Goal: Complete application form: Complete application form

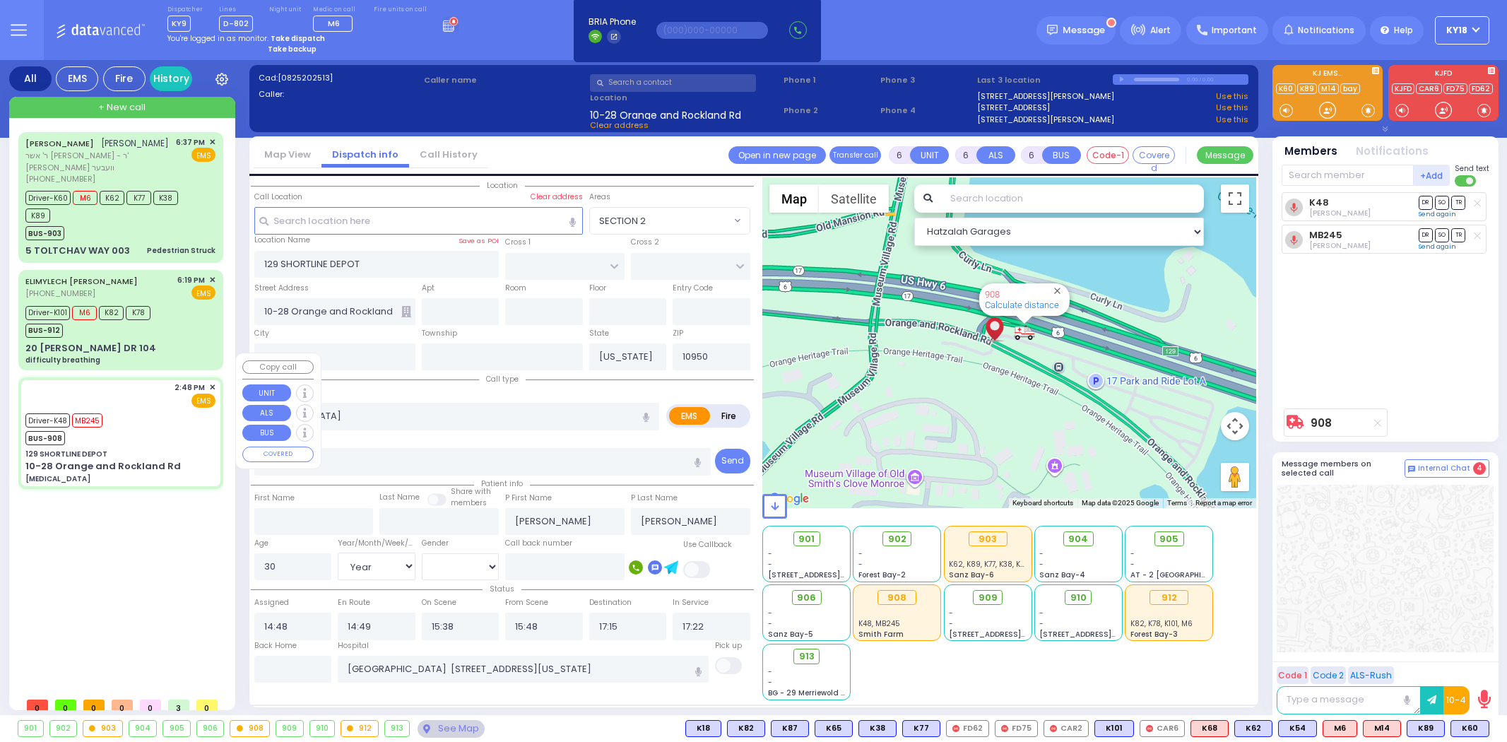
select select
select select "Year"
select select "[DEMOGRAPHIC_DATA]"
click at [156, 410] on div "Driver-K48 MB245 BUS-908" at bounding box center [120, 427] width 190 height 35
select select
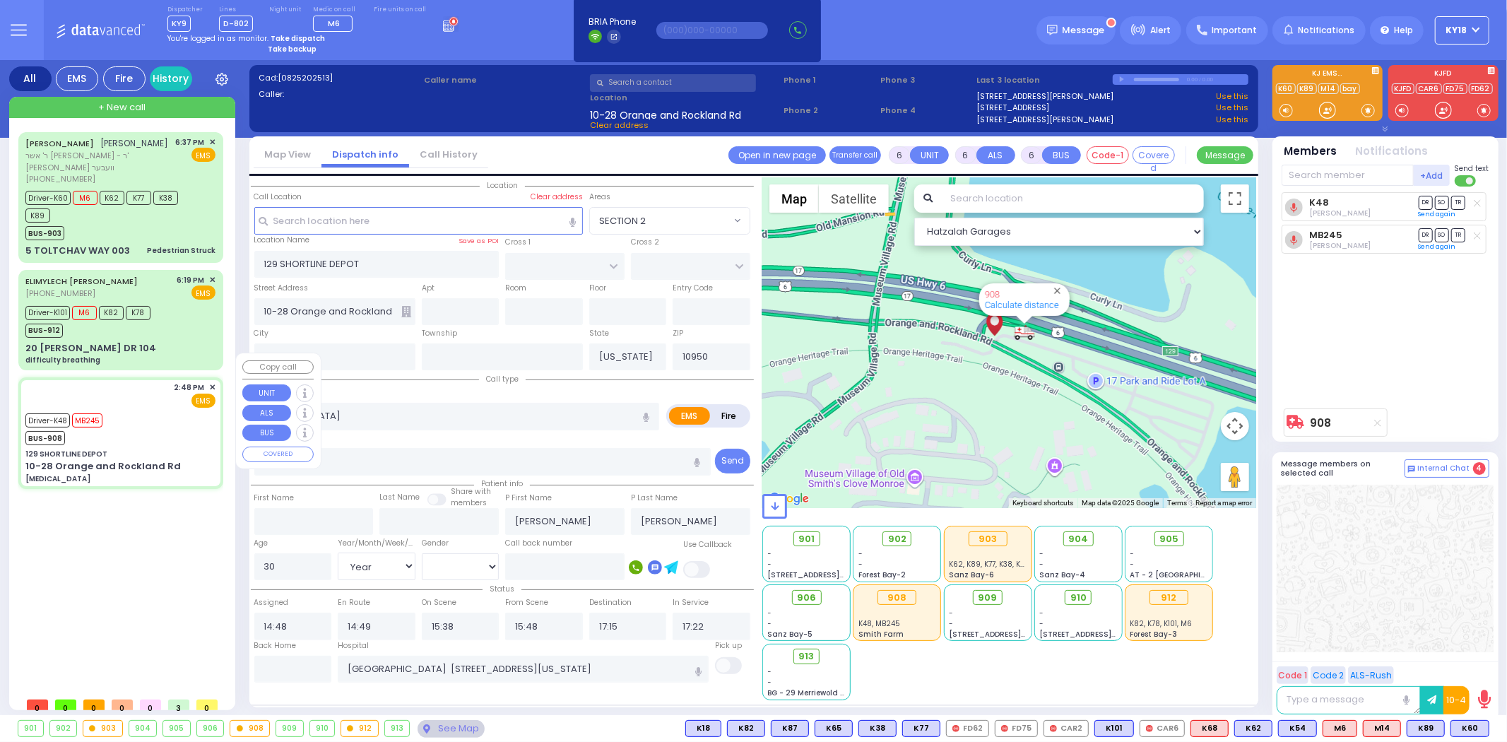
radio input "true"
select select "Year"
select select "[DEMOGRAPHIC_DATA]"
select select "Hatzalah Garages"
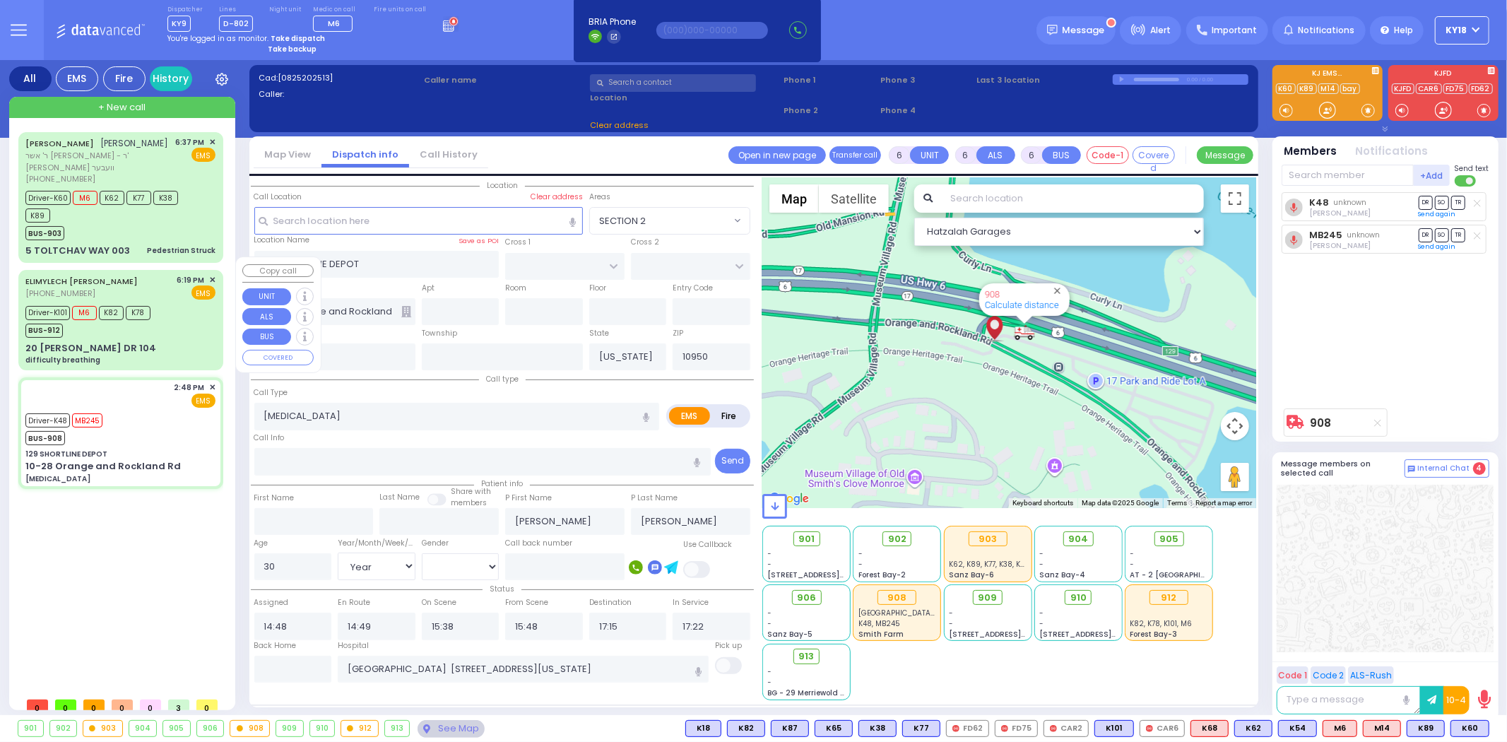
click at [157, 320] on div "Driver-K101 M6 K82 K78 BUS-912" at bounding box center [92, 319] width 134 height 35
select select
type input "difficulty breathing"
radio input "true"
type input "ELIMYLECH [PERSON_NAME]"
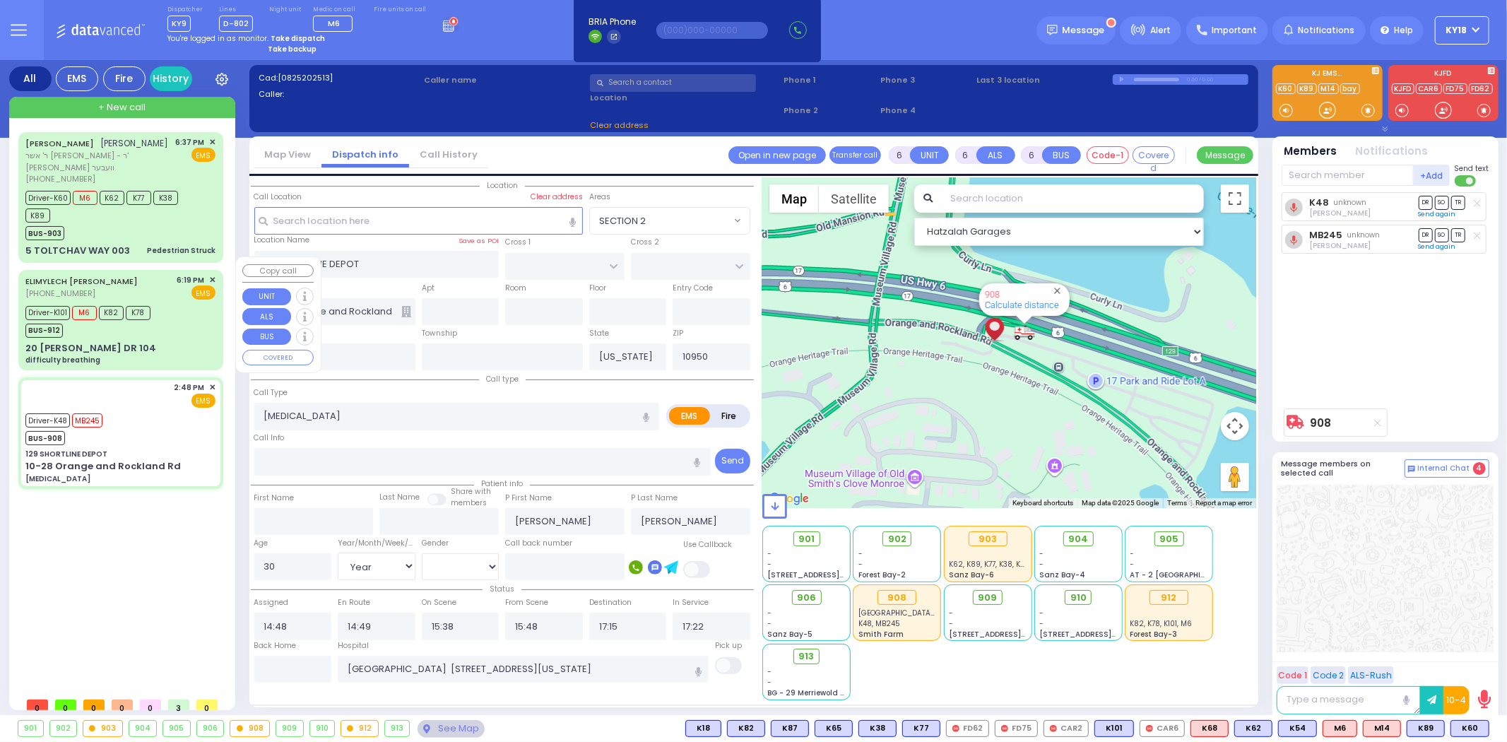
type input "[PERSON_NAME]"
type input "Fieshy"
type input "[PERSON_NAME]"
type input "9"
select select "Month"
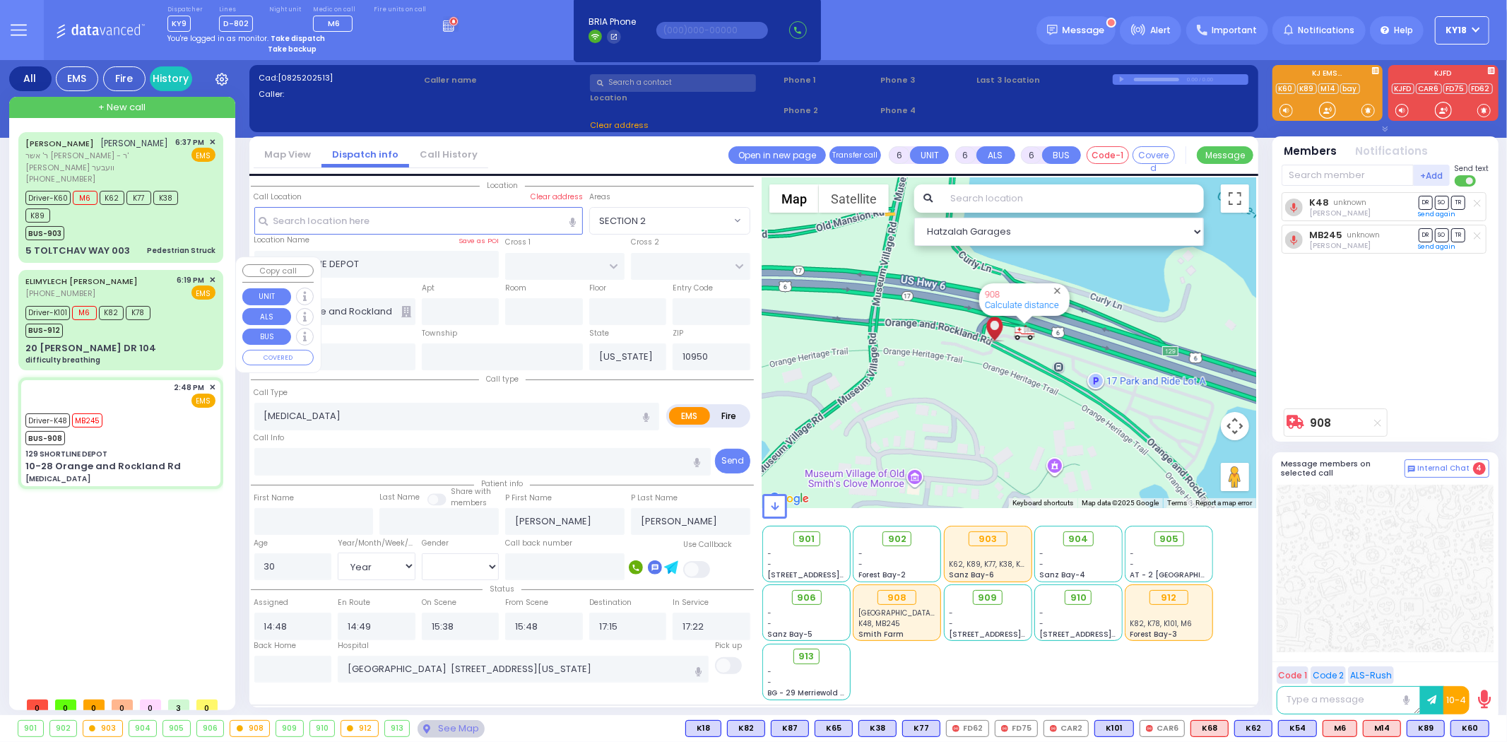
select select "[DEMOGRAPHIC_DATA]"
type input "18:19"
type input "18:21"
type input "18:22"
type input "18:40"
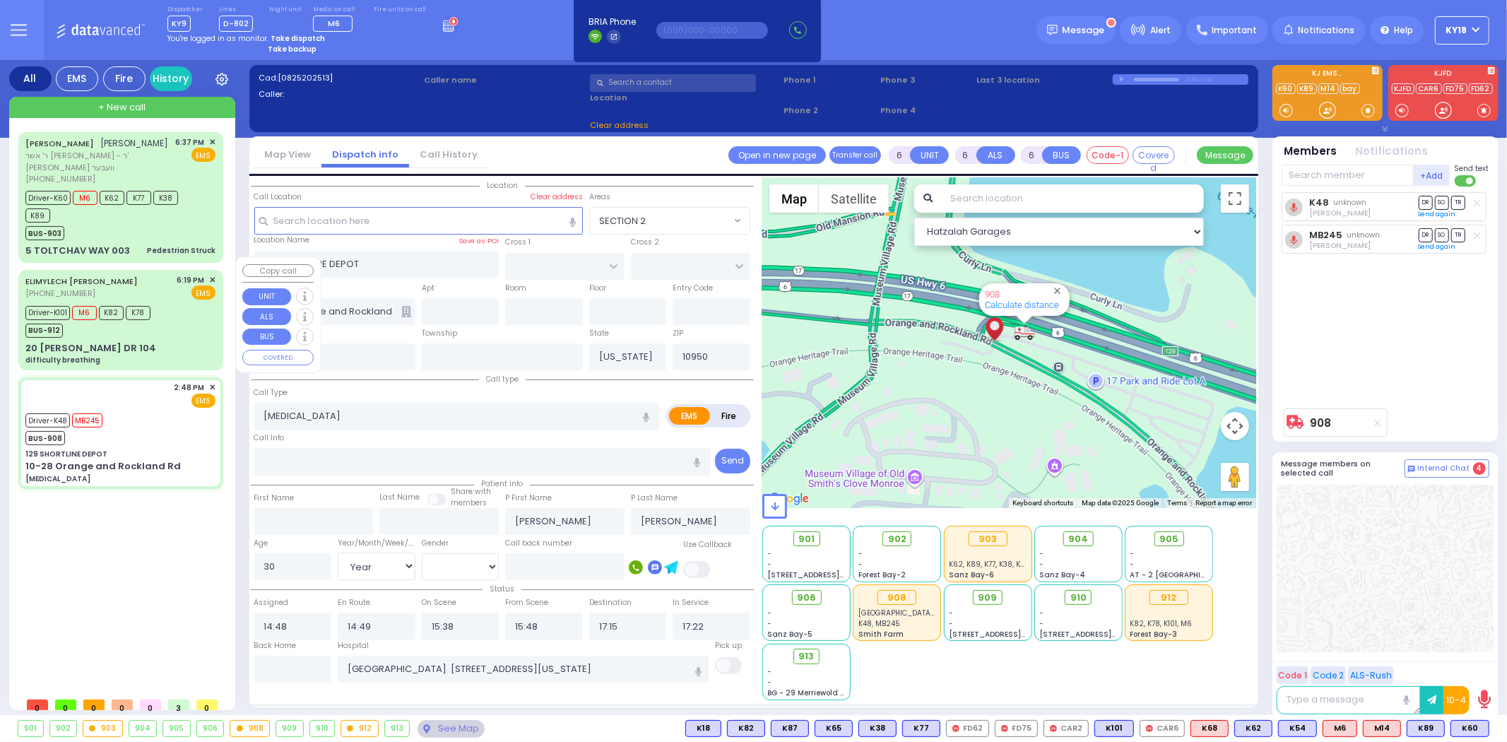
type input "[GEOGRAPHIC_DATA]"
select select "Hatzalah Garages"
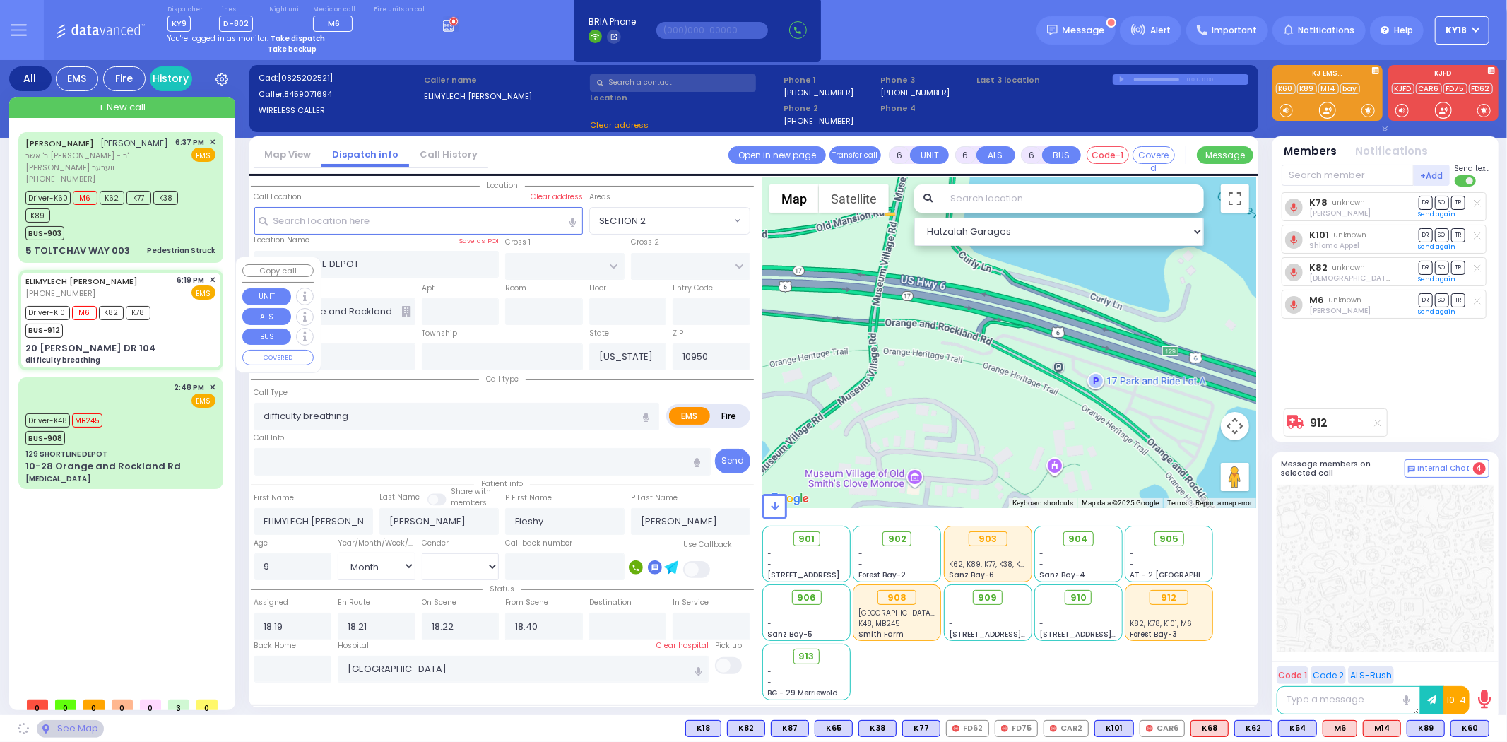
type input "GETZIL BERGER BLVD"
type input "ACRES RD"
type input "20 [PERSON_NAME] DR"
type input "104"
select select "SECTION 4"
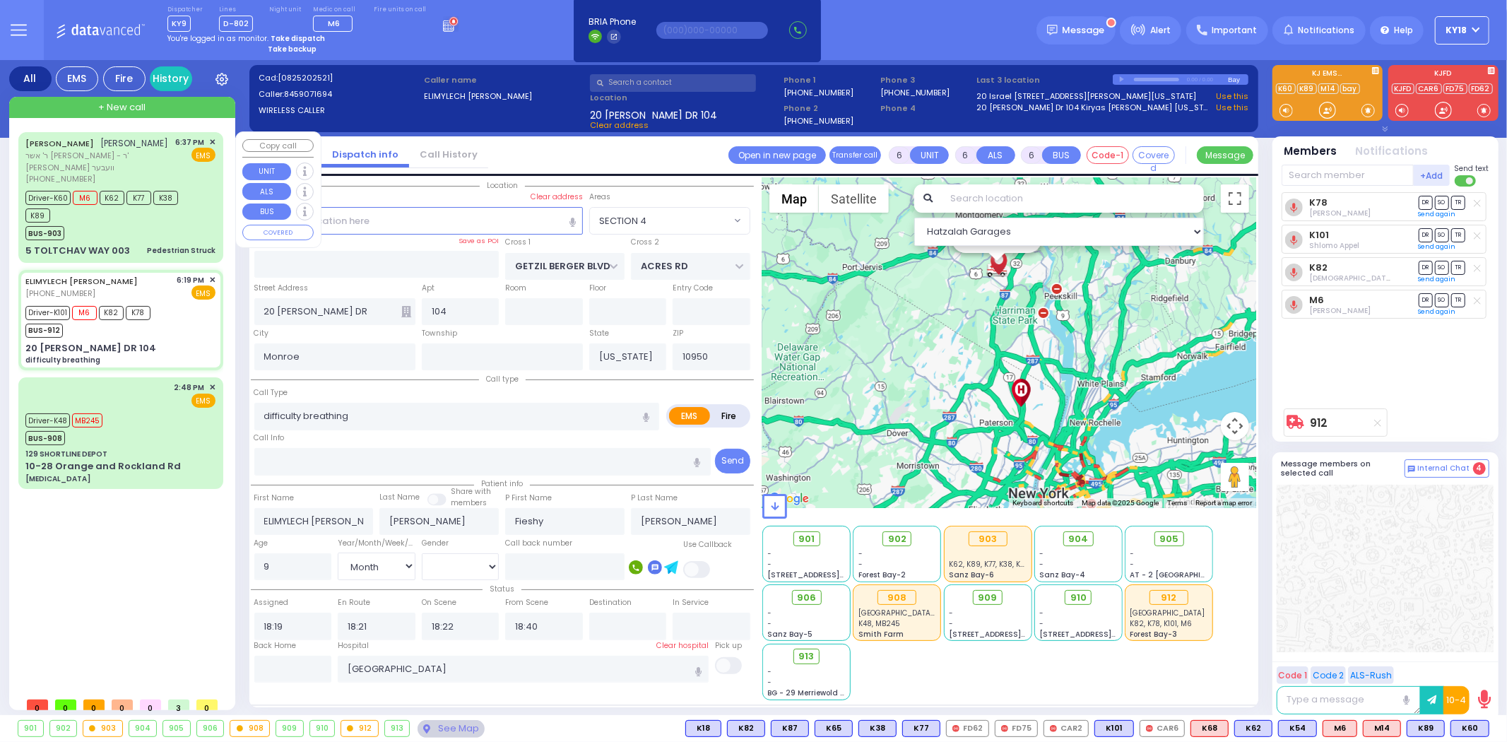
click at [151, 223] on div "BUS-903" at bounding box center [113, 232] width 177 height 18
select select
type input "Pedestrian Struck"
radio input "true"
type input "[PERSON_NAME]"
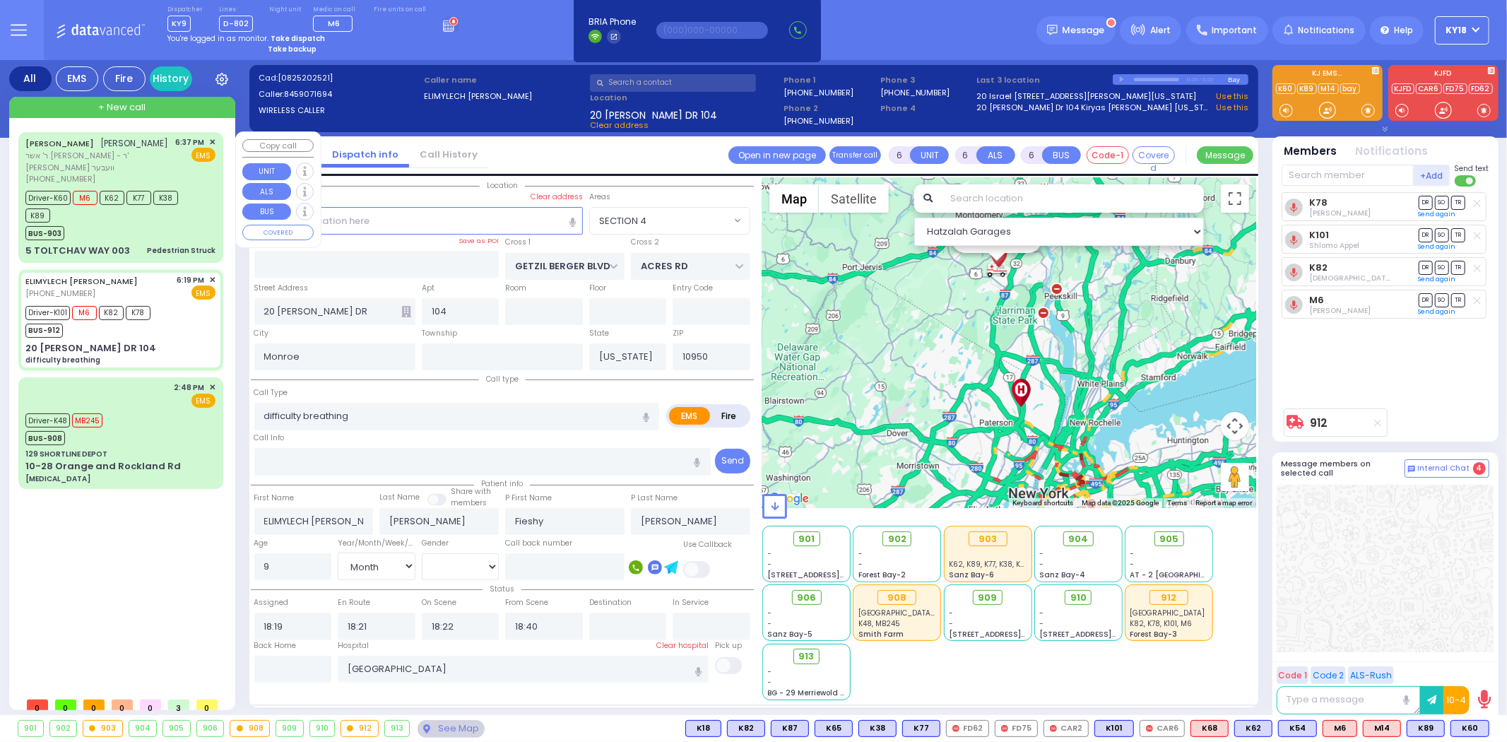
type input "GROSS"
type input "[PERSON_NAME]"
type input "7"
select select "Year"
select select "[DEMOGRAPHIC_DATA]"
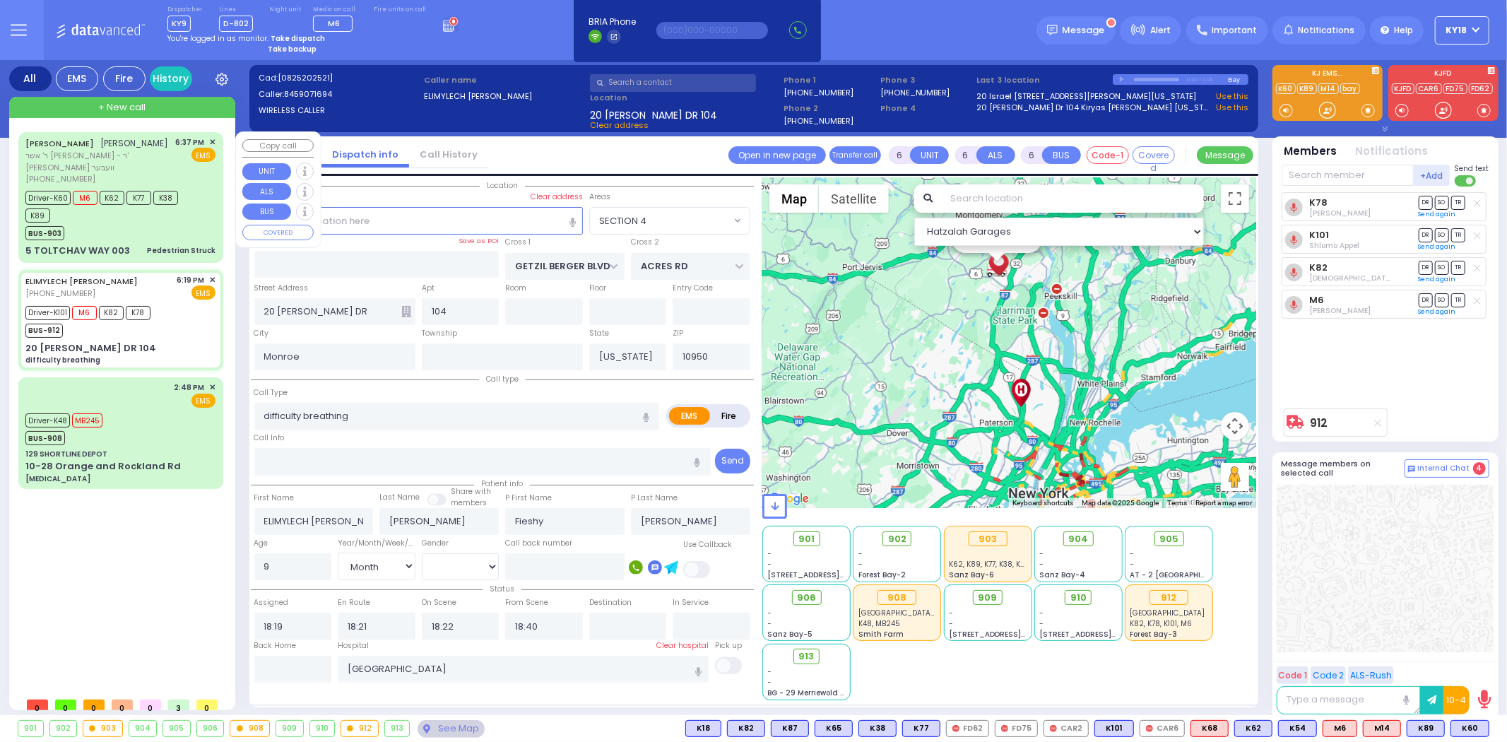
type input "18:37"
type input "18:40"
type input "18:56"
type input "[GEOGRAPHIC_DATA]-[PERSON_NAME][GEOGRAPHIC_DATA]"
select select "Hatzalah Garages"
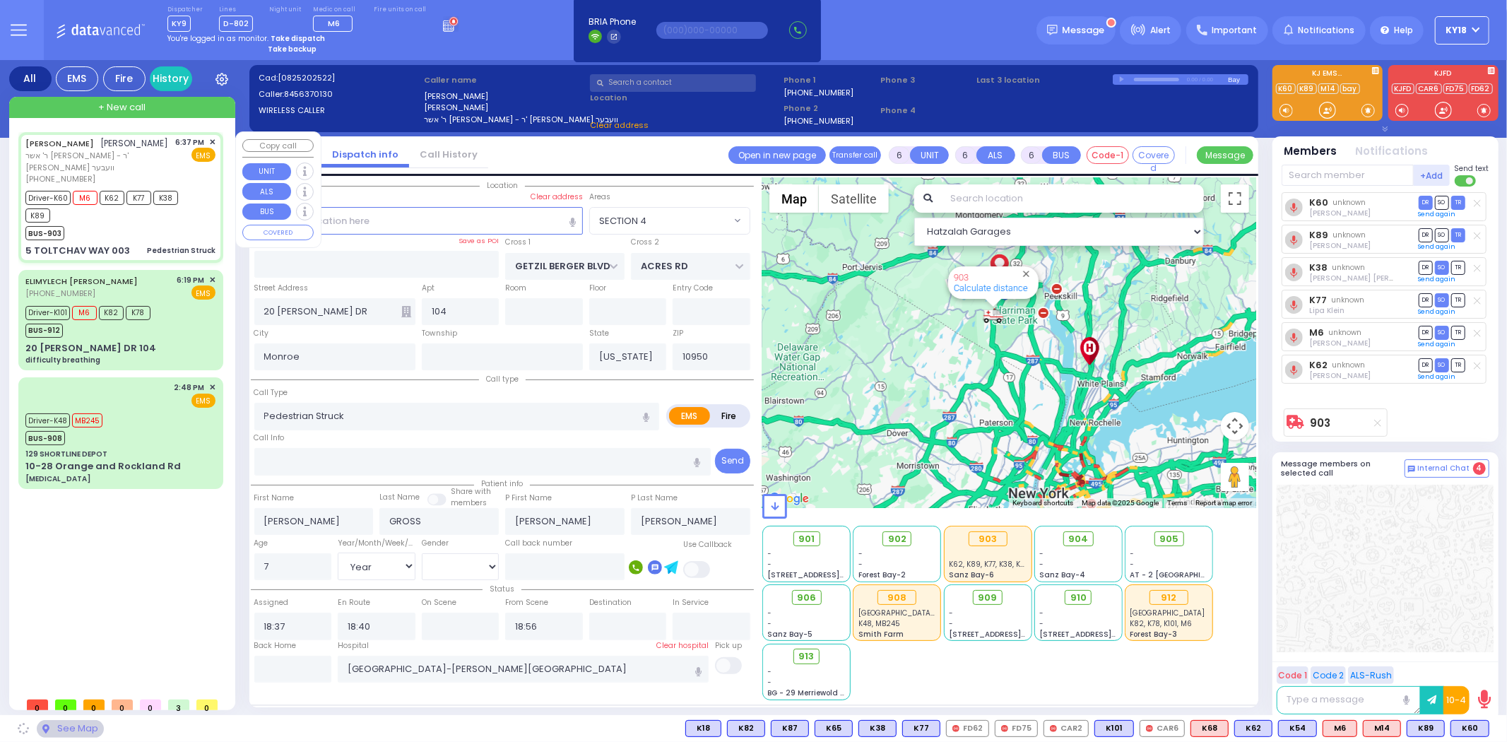
type input "TOLTCHAV WAY"
type input "[GEOGRAPHIC_DATA]"
type input "5 TOLTCHAV WAY"
type input "003"
type input "[PERSON_NAME]"
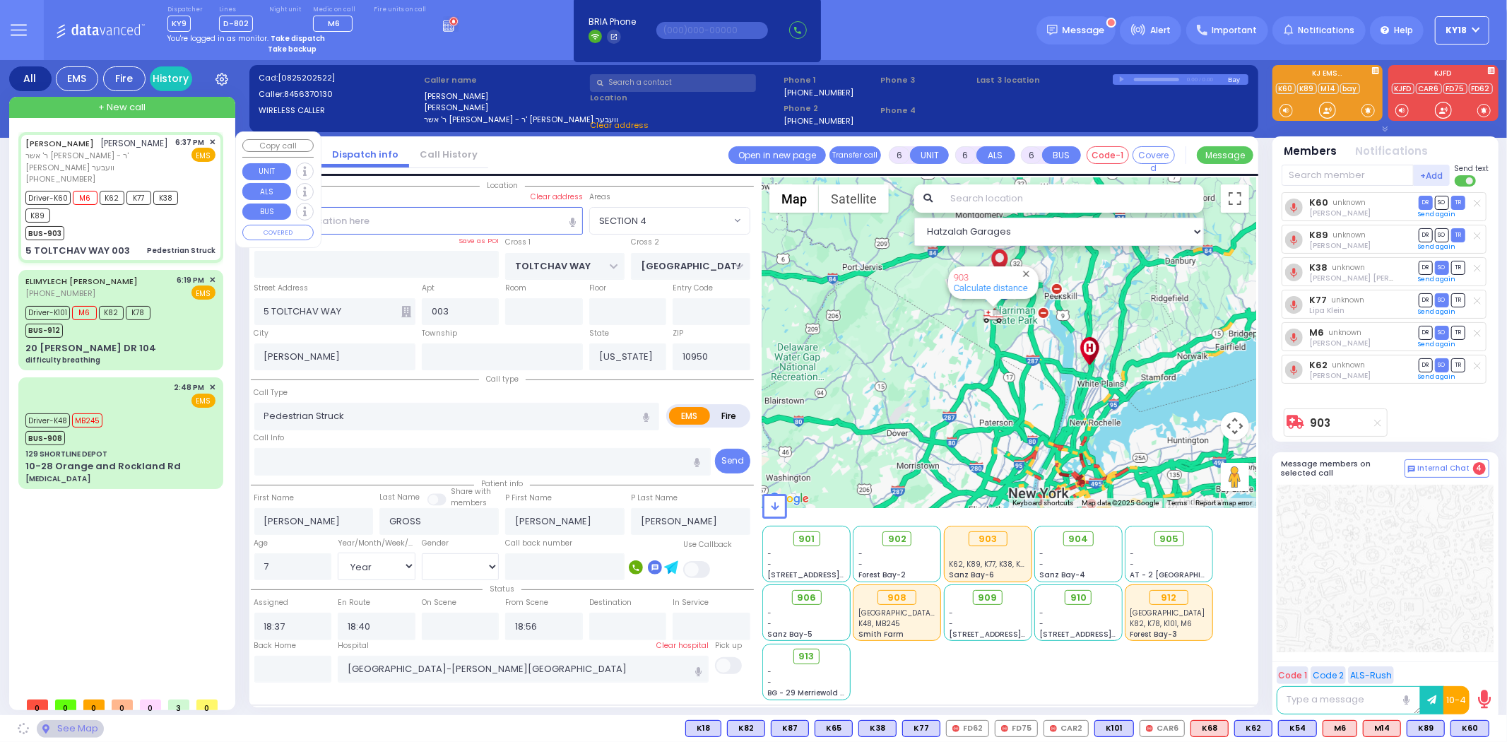
select select "BEIRECH MOSHE"
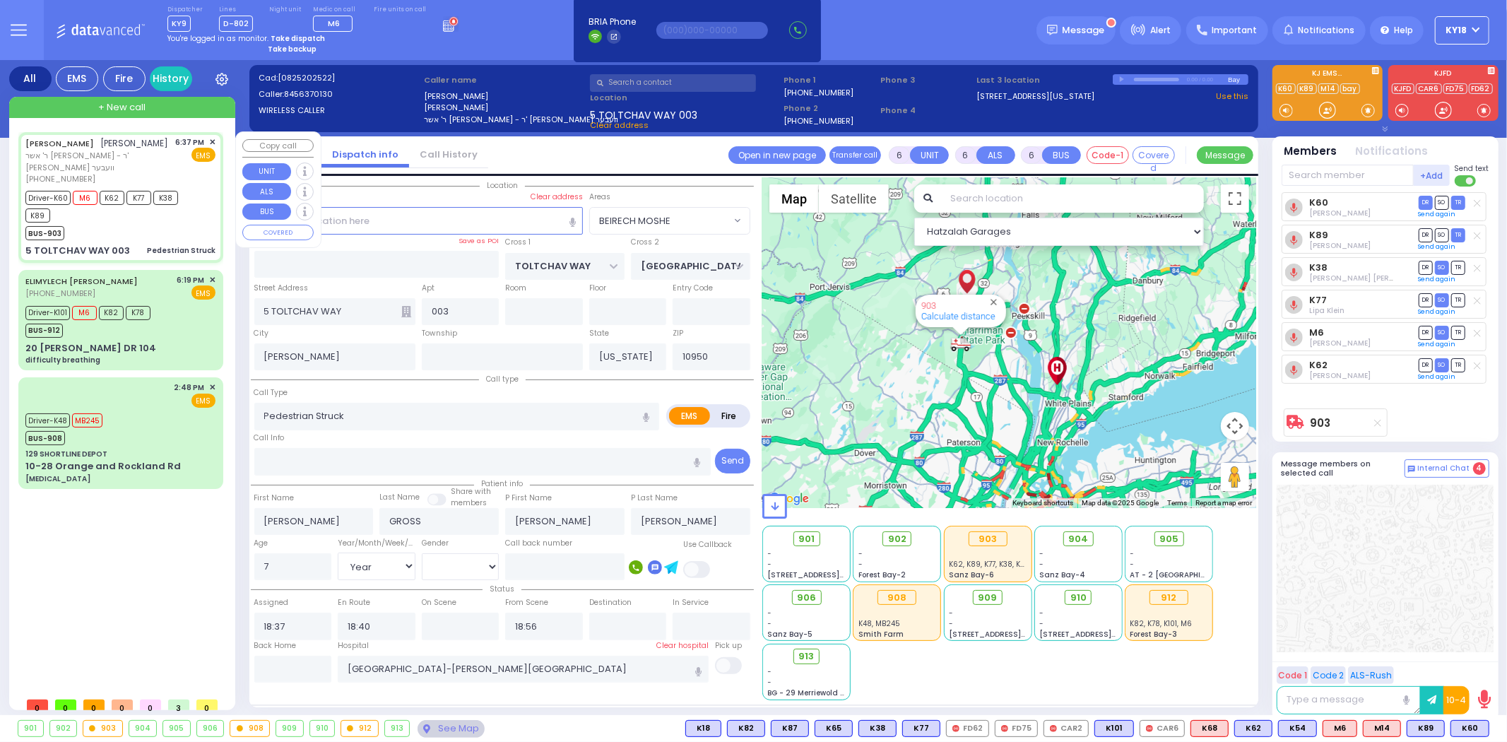
select select
radio input "true"
select select "Year"
select select "[DEMOGRAPHIC_DATA]"
select select "Hatzalah Garages"
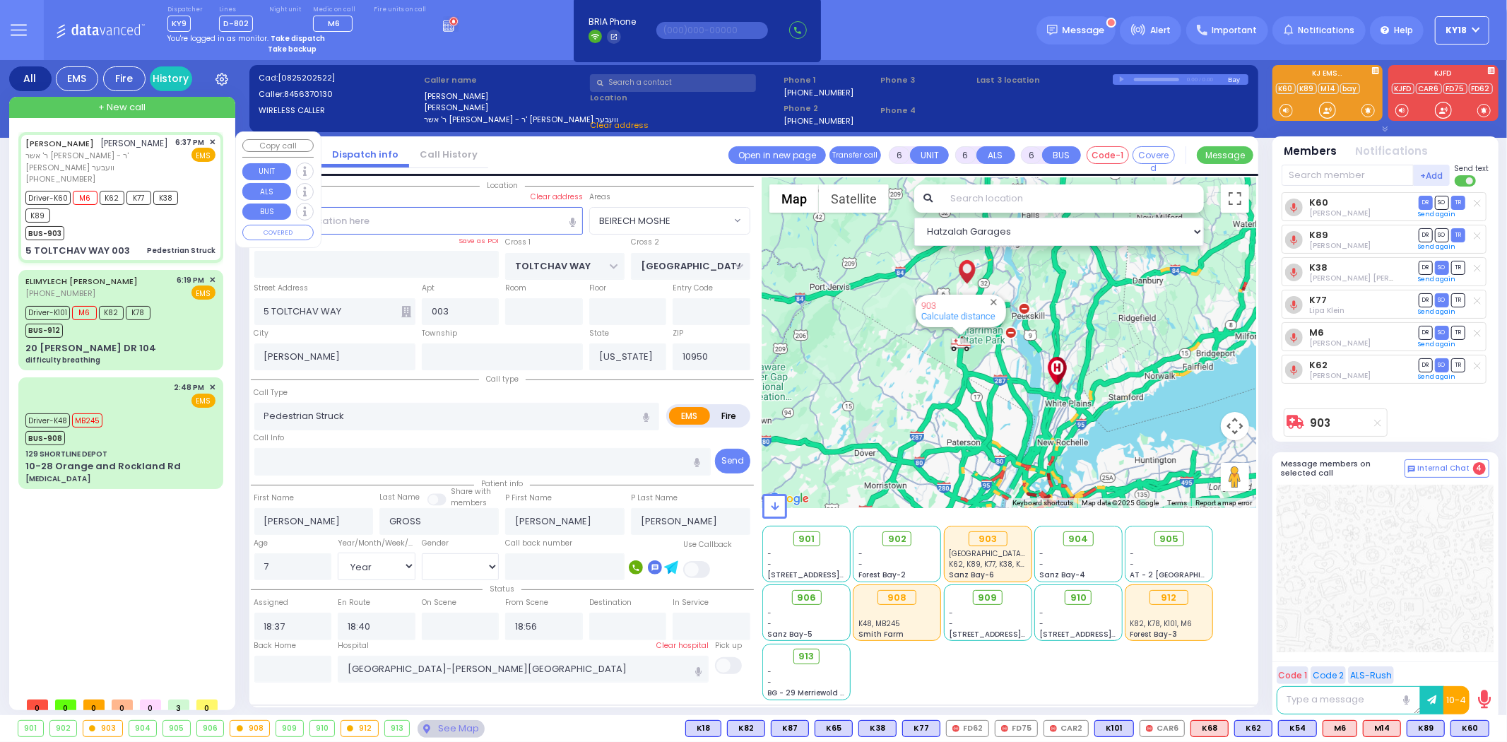
select select "BEIRECH MOSHE"
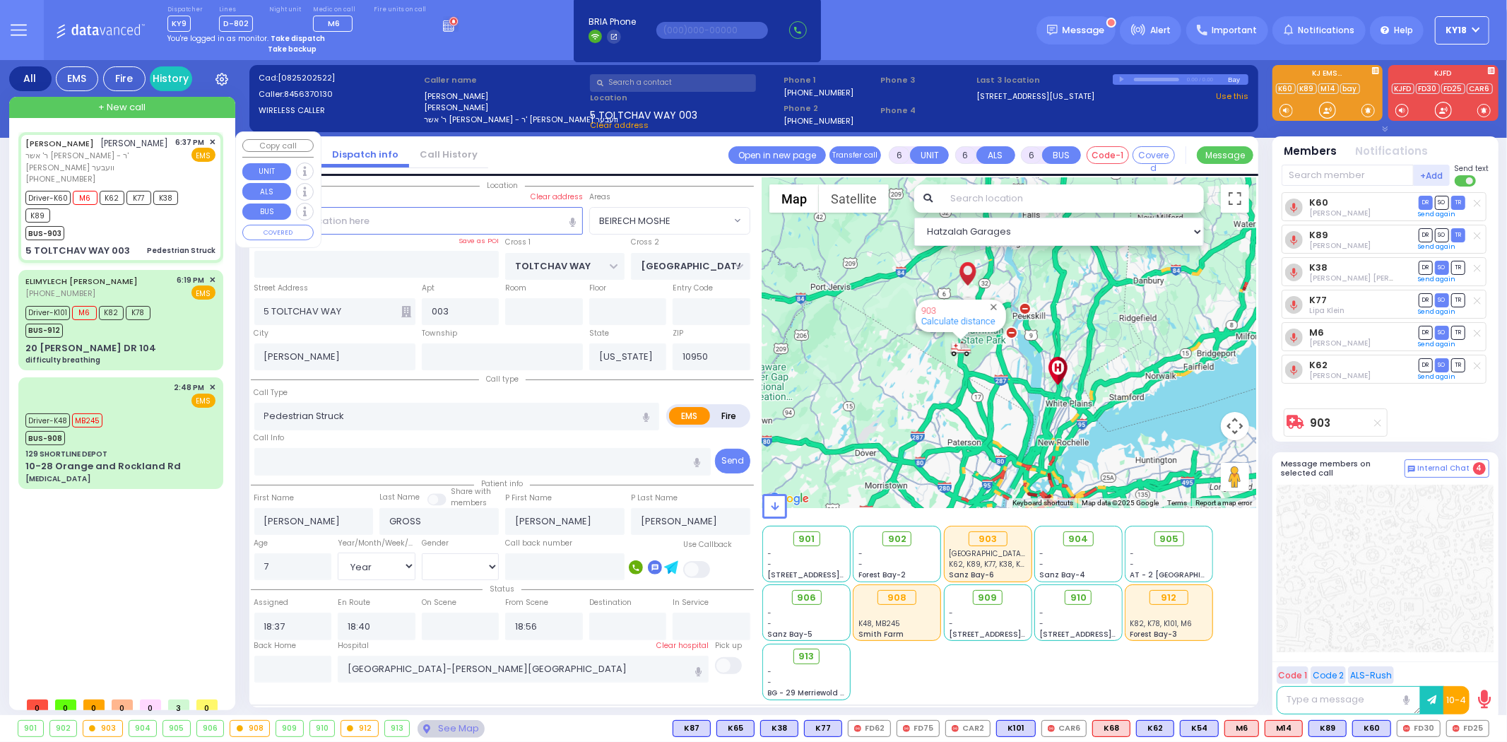
select select
radio input "true"
select select "Year"
select select "[DEMOGRAPHIC_DATA]"
select select "Hatzalah Garages"
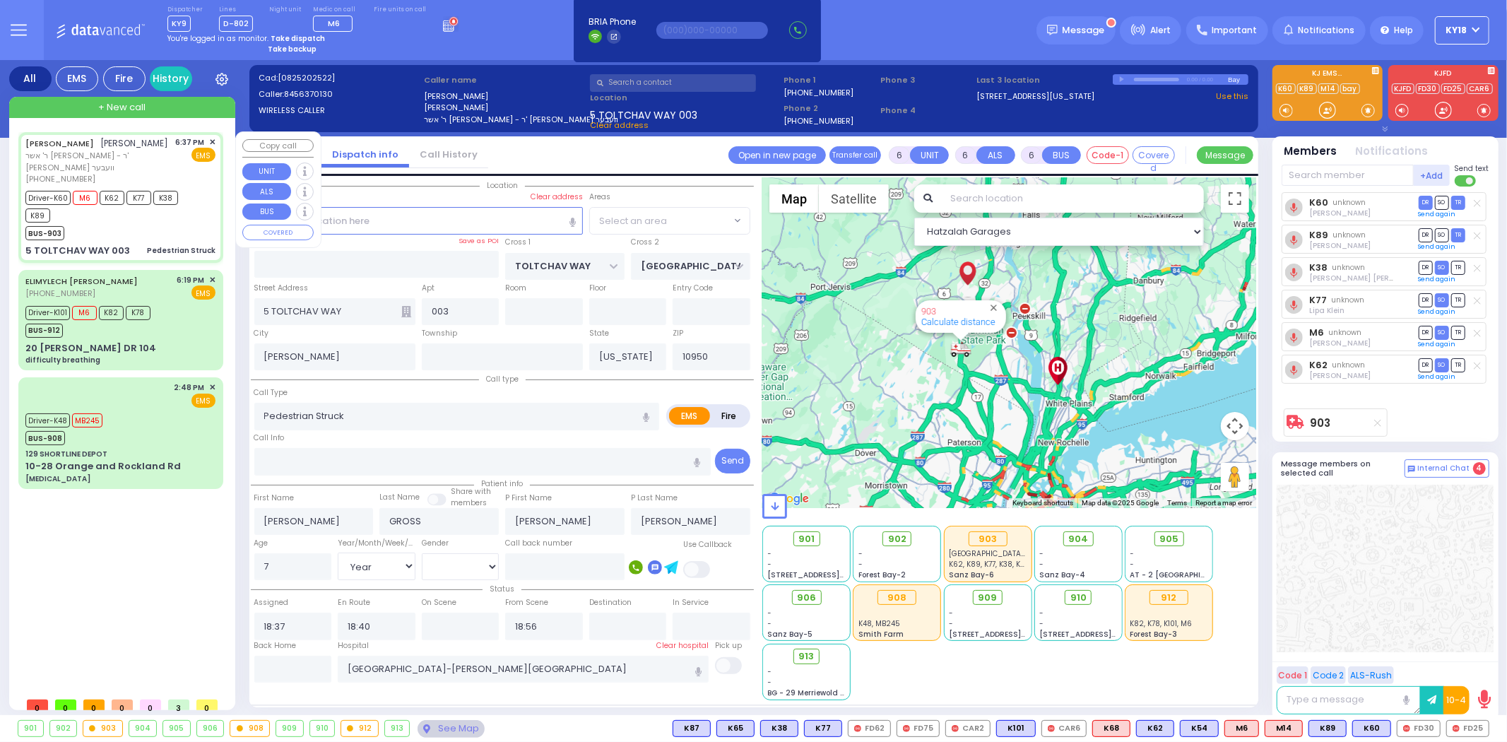
select select "BEIRECH MOSHE"
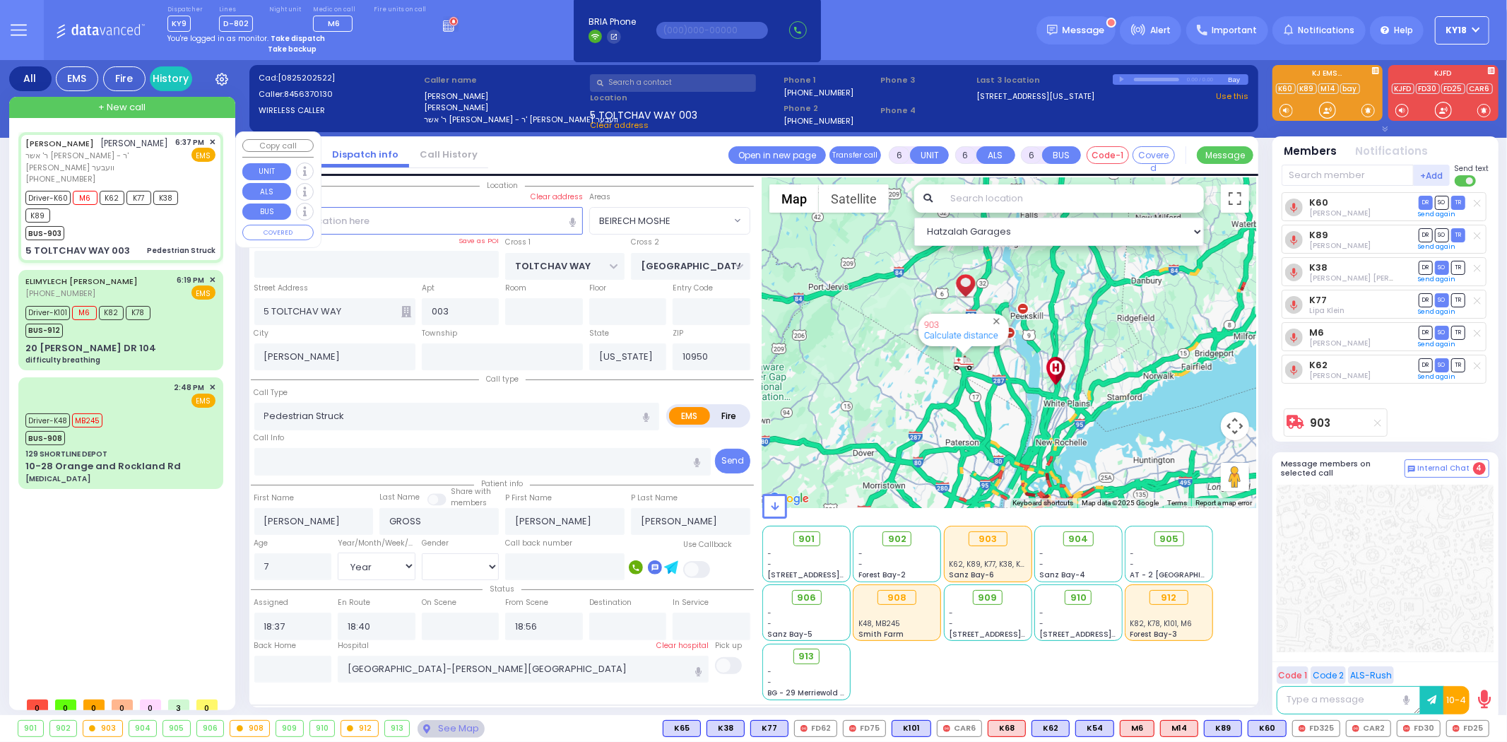
select select
radio input "true"
select select "Year"
select select "[DEMOGRAPHIC_DATA]"
select select "Hatzalah Garages"
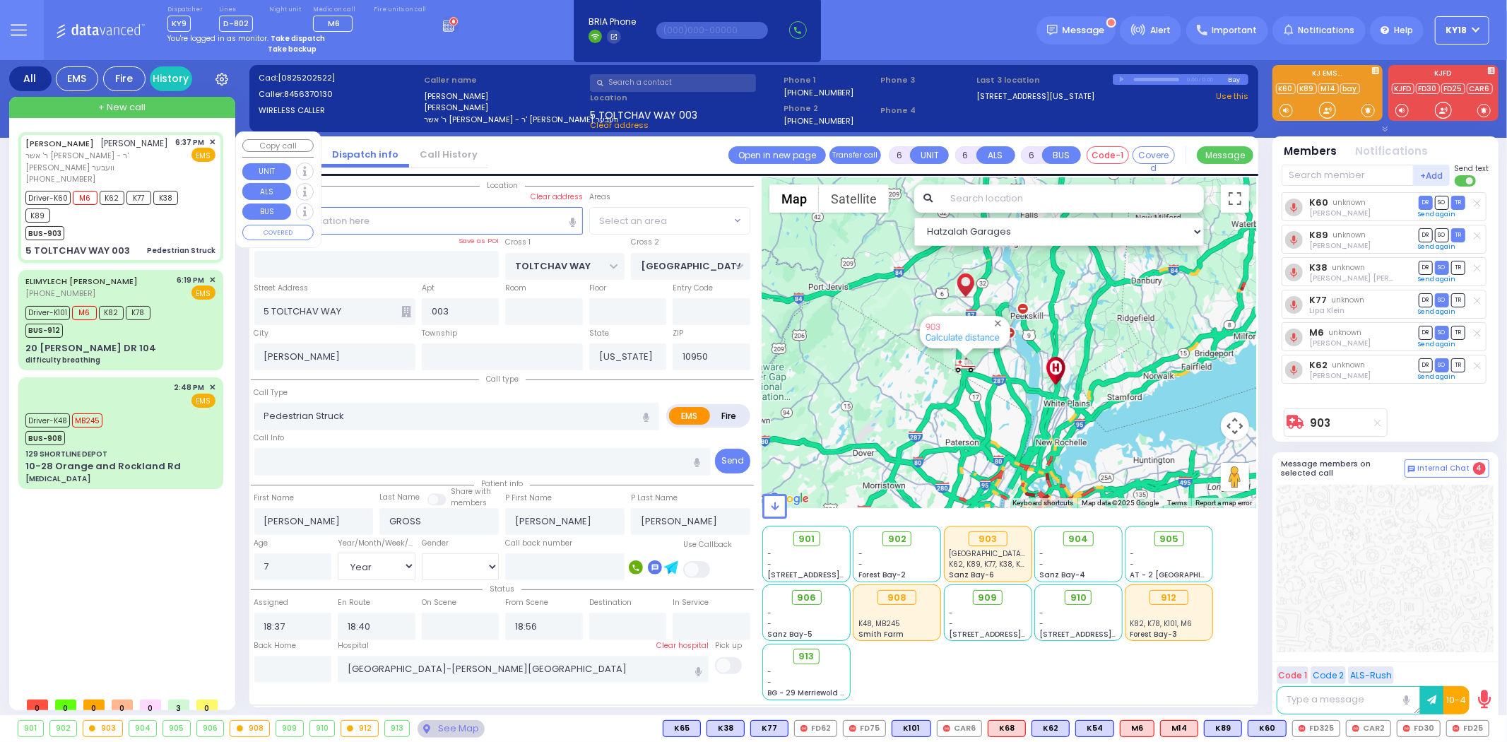
select select
radio input "true"
select select "Year"
select select "[DEMOGRAPHIC_DATA]"
select select "BEIRECH MOSHE"
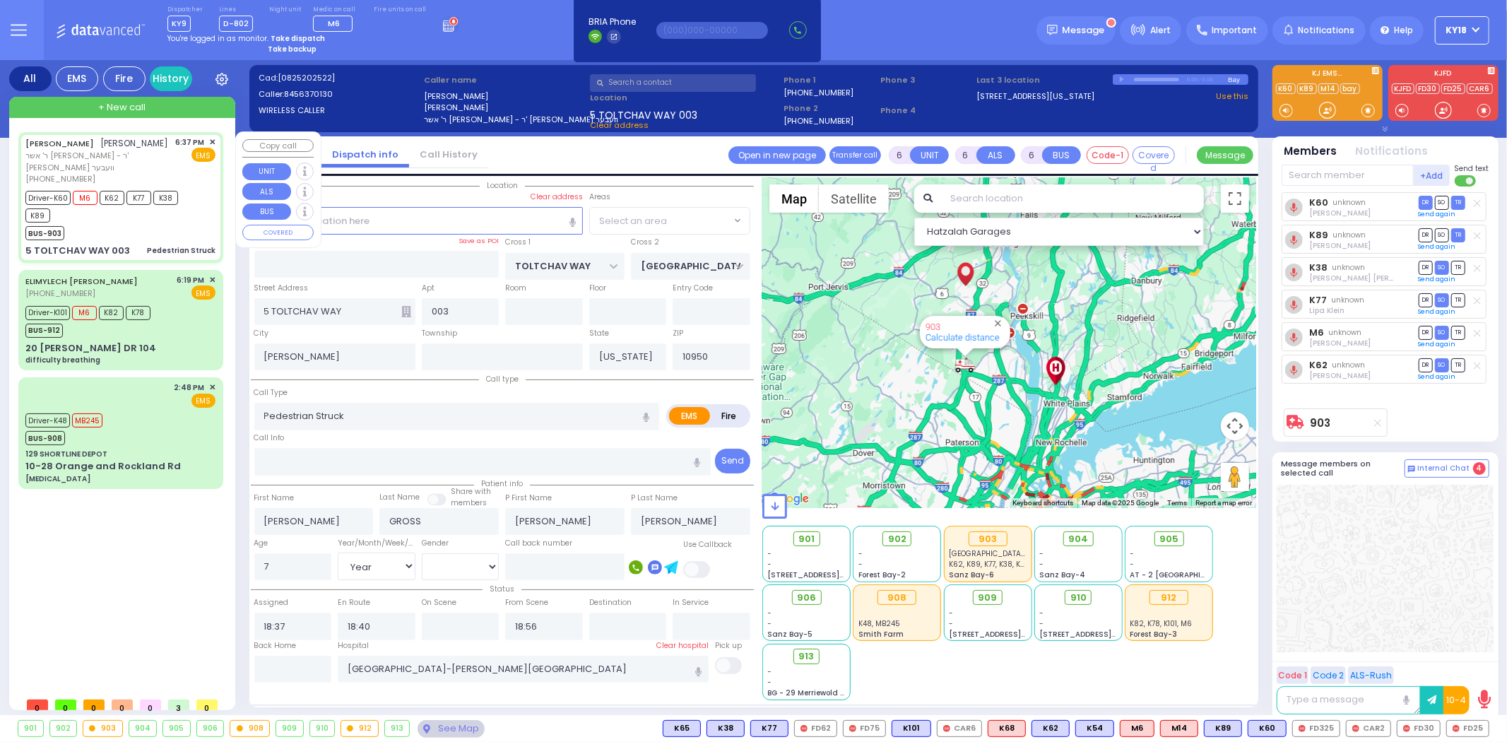
select select "Hatzalah Garages"
select select "BEIRECH MOSHE"
select select
radio input "true"
select select "Year"
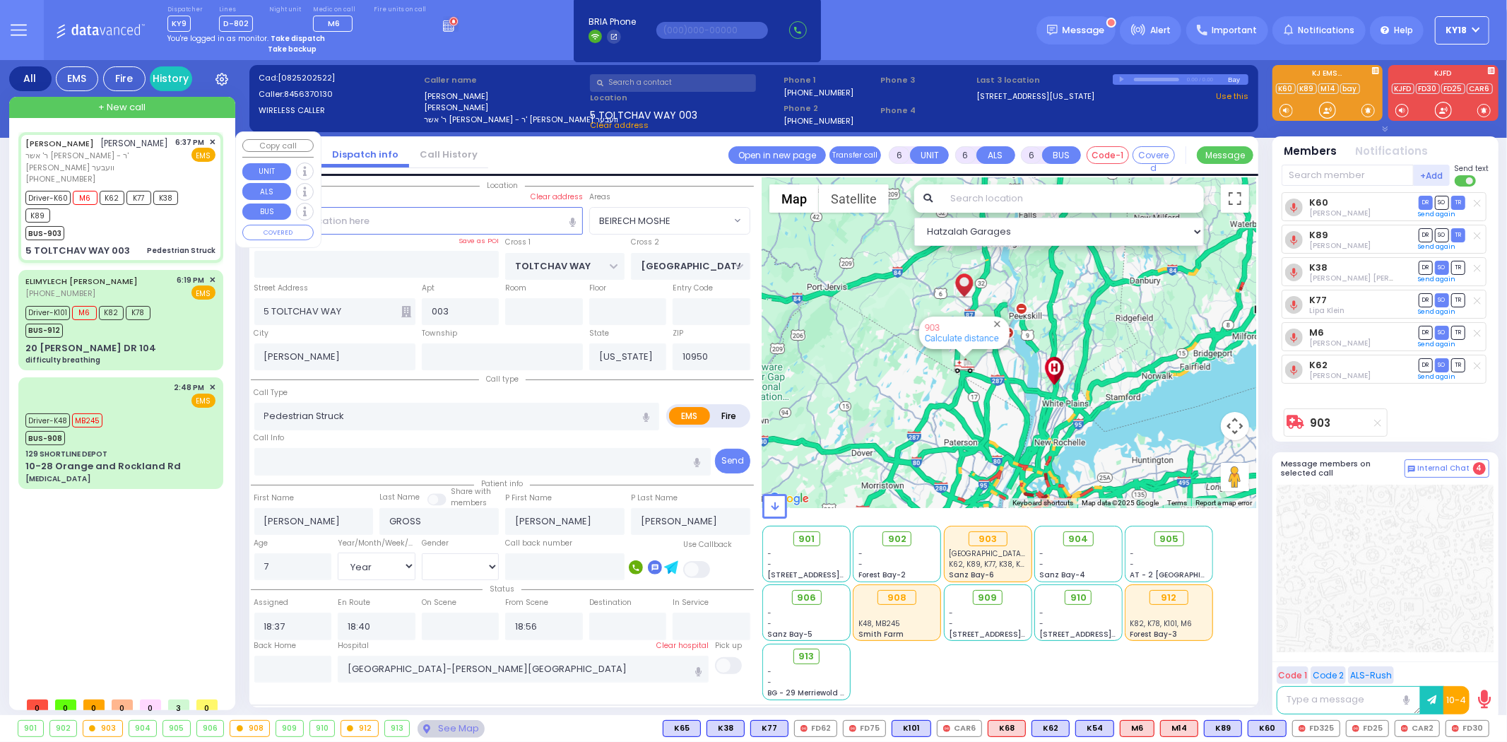
select select "[DEMOGRAPHIC_DATA]"
select select "Hatzalah Garages"
select select "BEIRECH MOSHE"
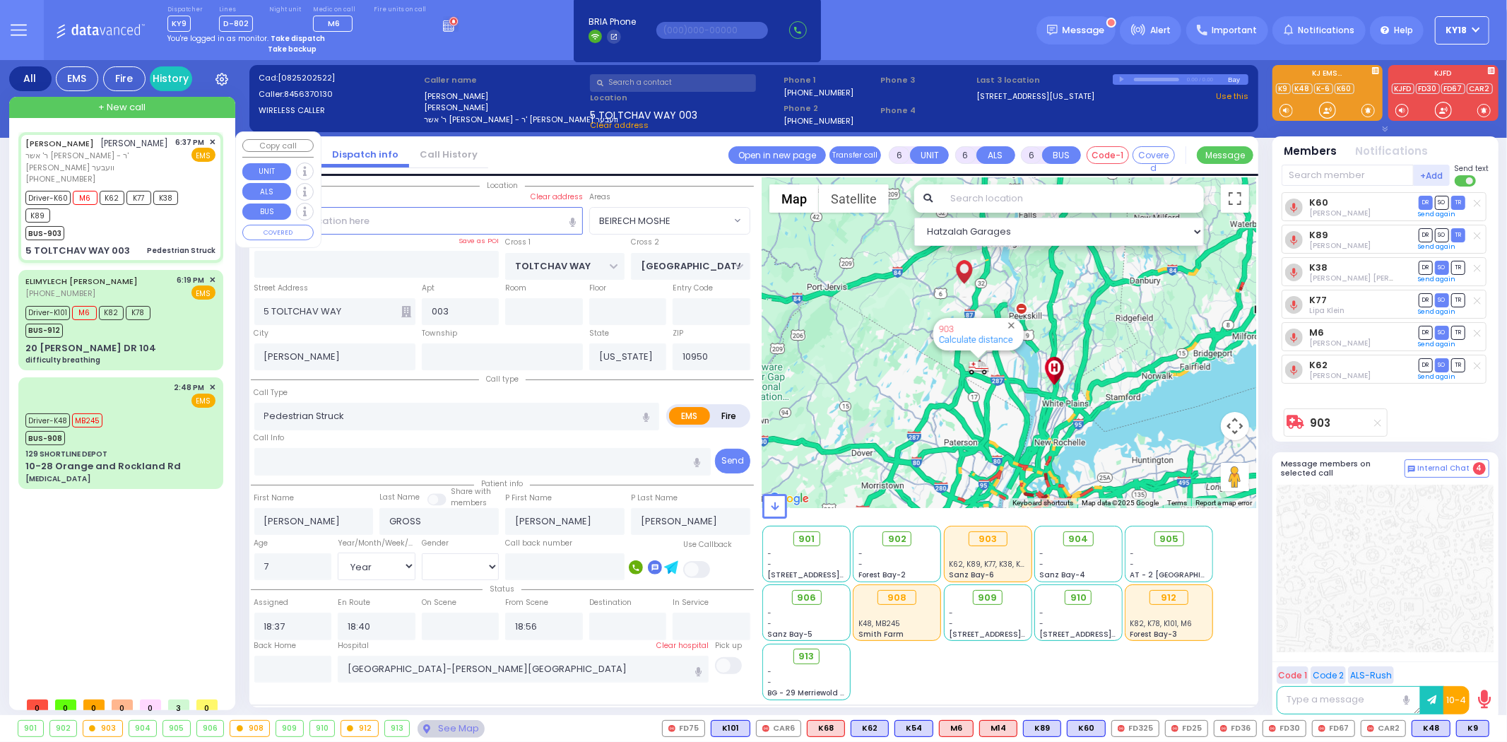
select select
radio input "true"
select select "Year"
select select "[DEMOGRAPHIC_DATA]"
select select "Hatzalah Garages"
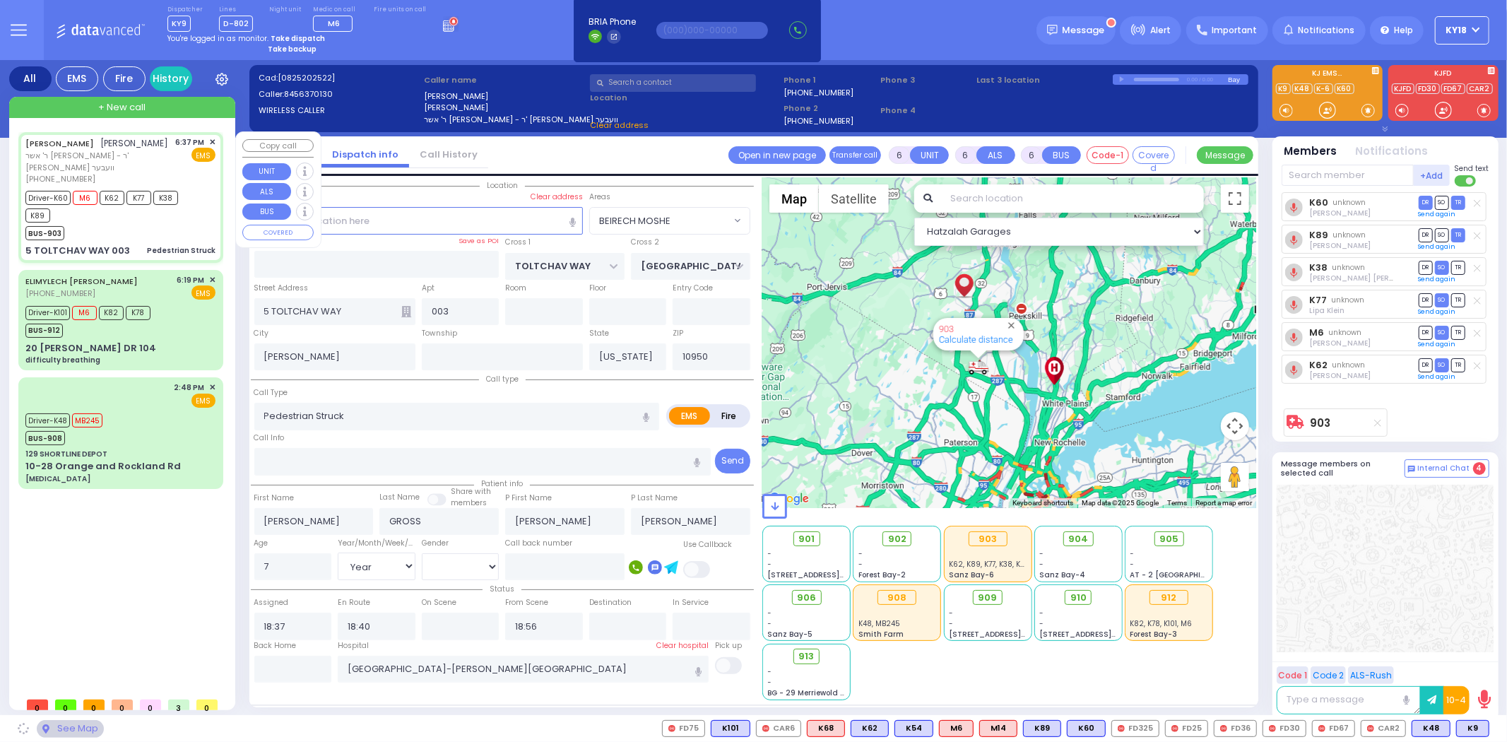
select select "BEIRECH MOSHE"
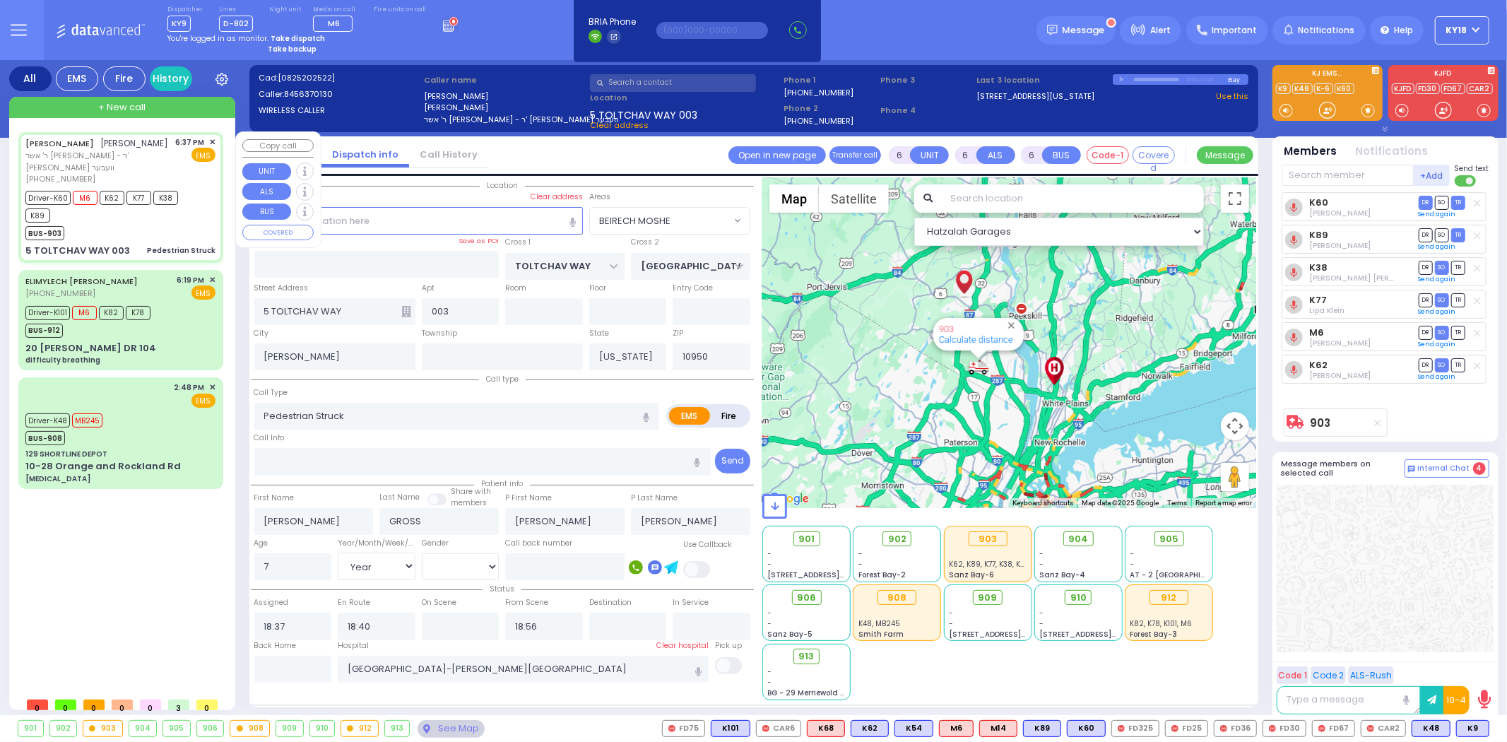
select select
radio input "true"
select select "Year"
select select "[DEMOGRAPHIC_DATA]"
select select "Hatzalah Garages"
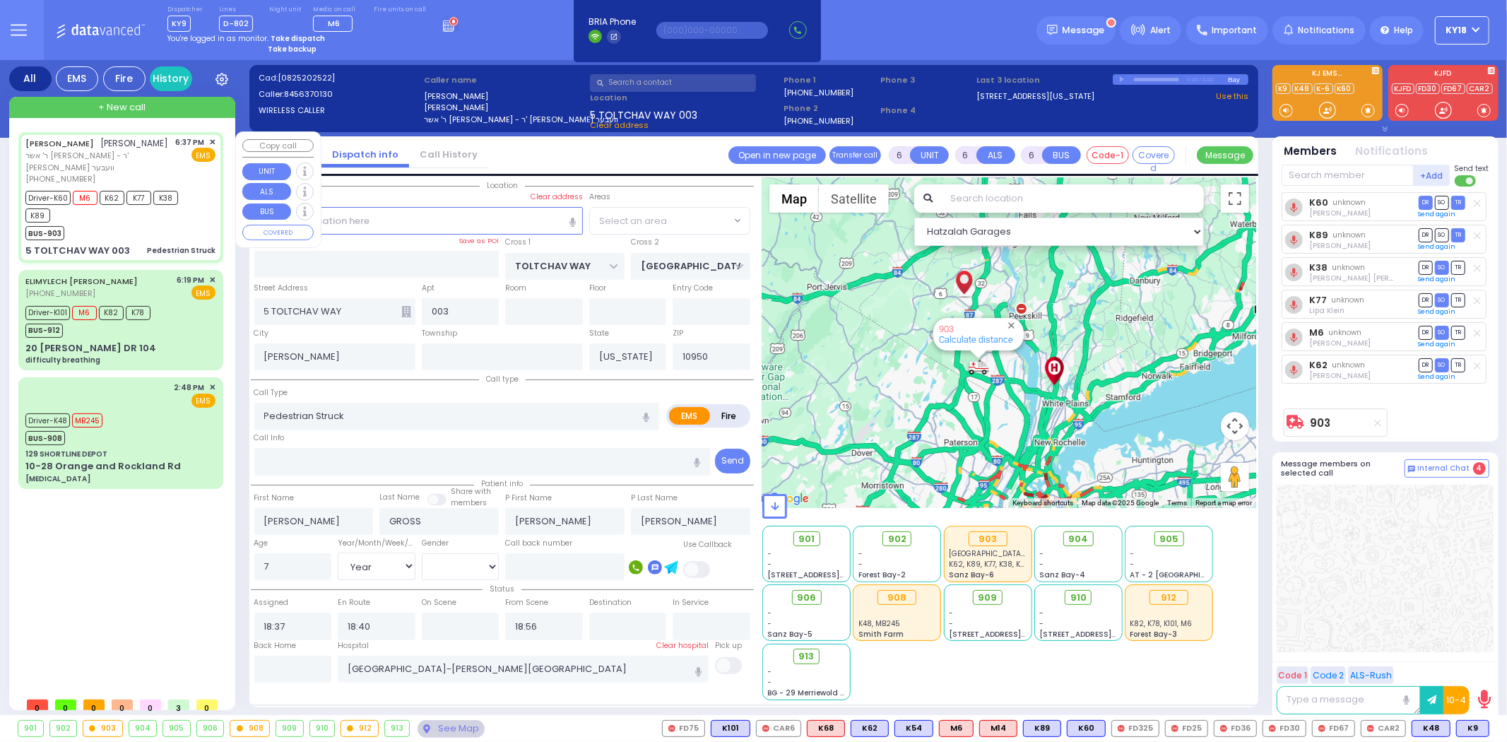
select select "BEIRECH MOSHE"
select select
radio input "true"
select select "Year"
select select "[DEMOGRAPHIC_DATA]"
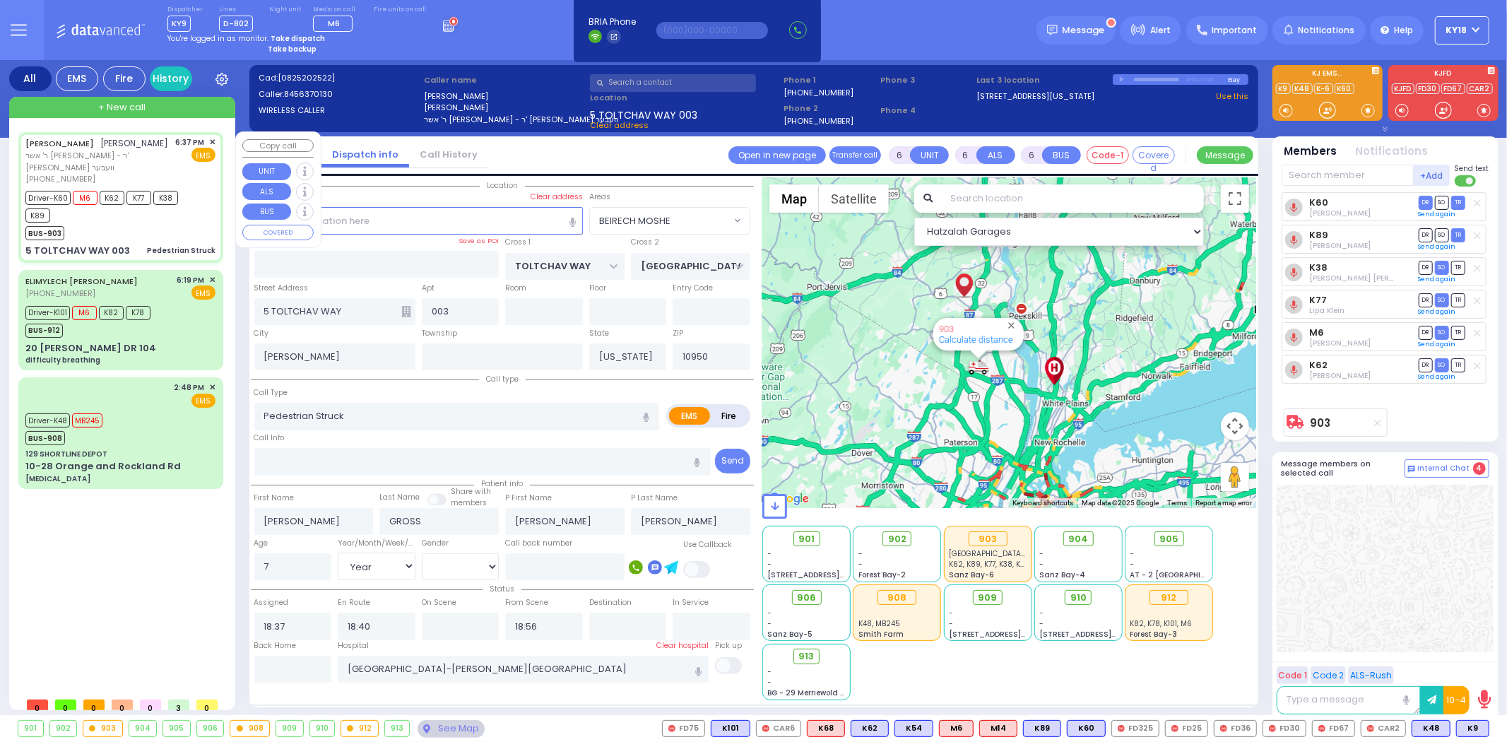
select select "Hatzalah Garages"
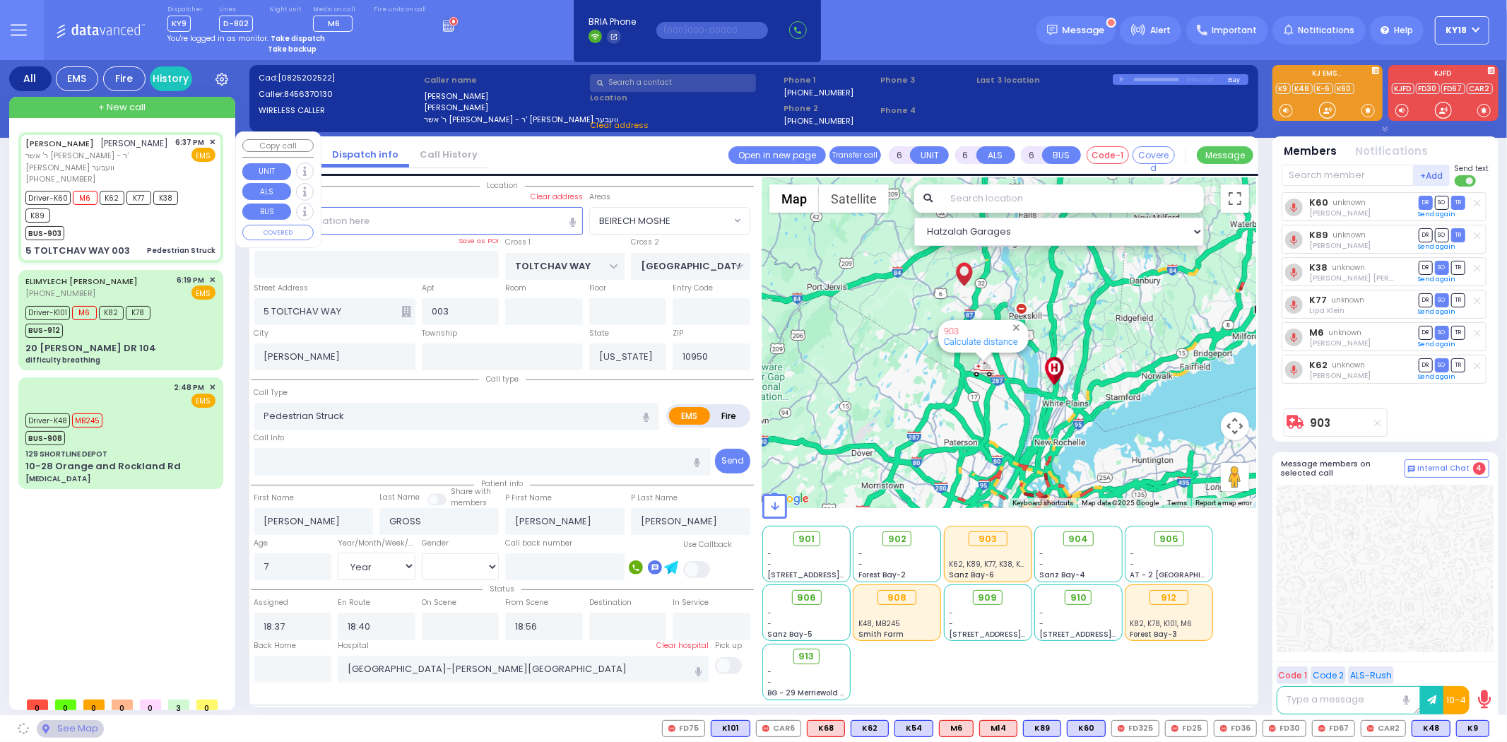
select select "BEIRECH MOSHE"
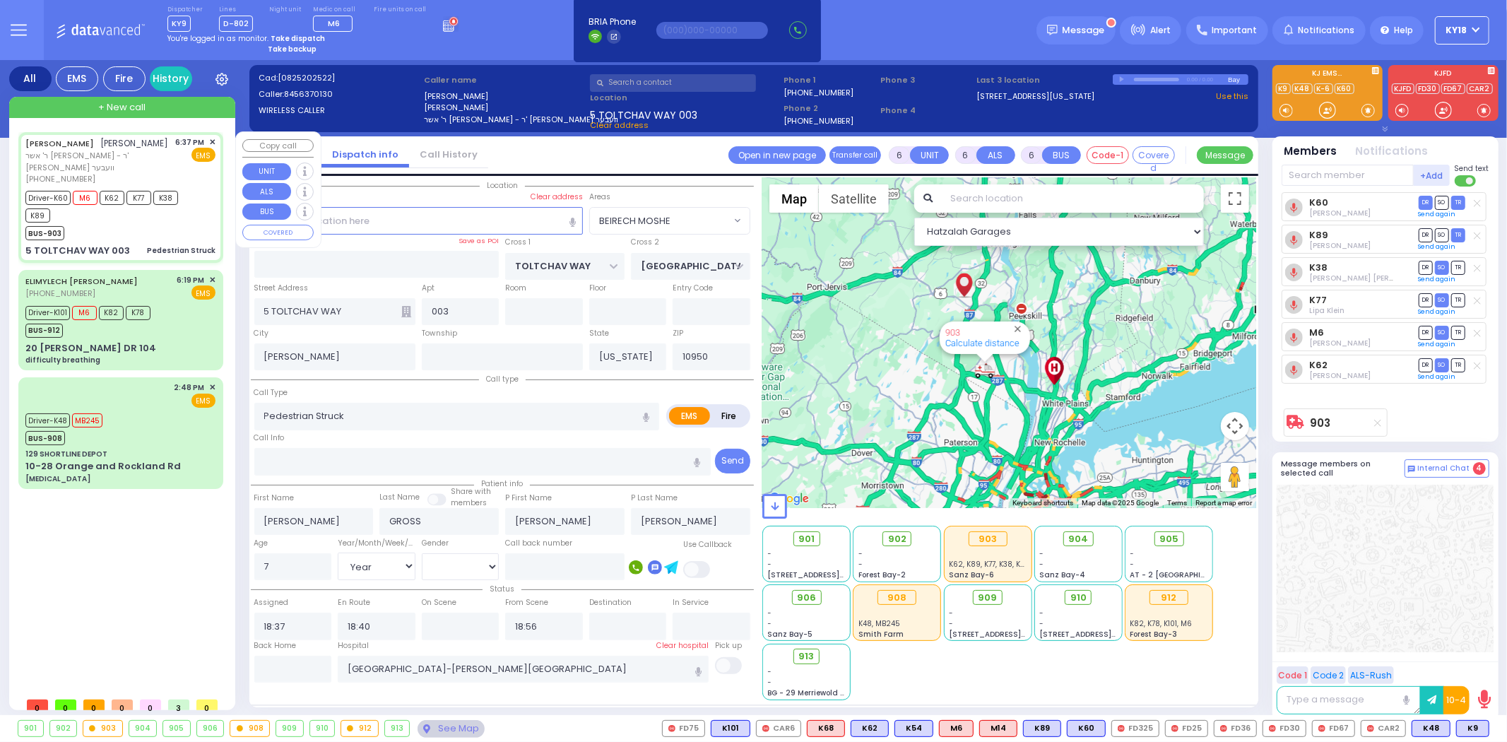
select select
radio input "true"
select select "Year"
select select "[DEMOGRAPHIC_DATA]"
select select "Hatzalah Garages"
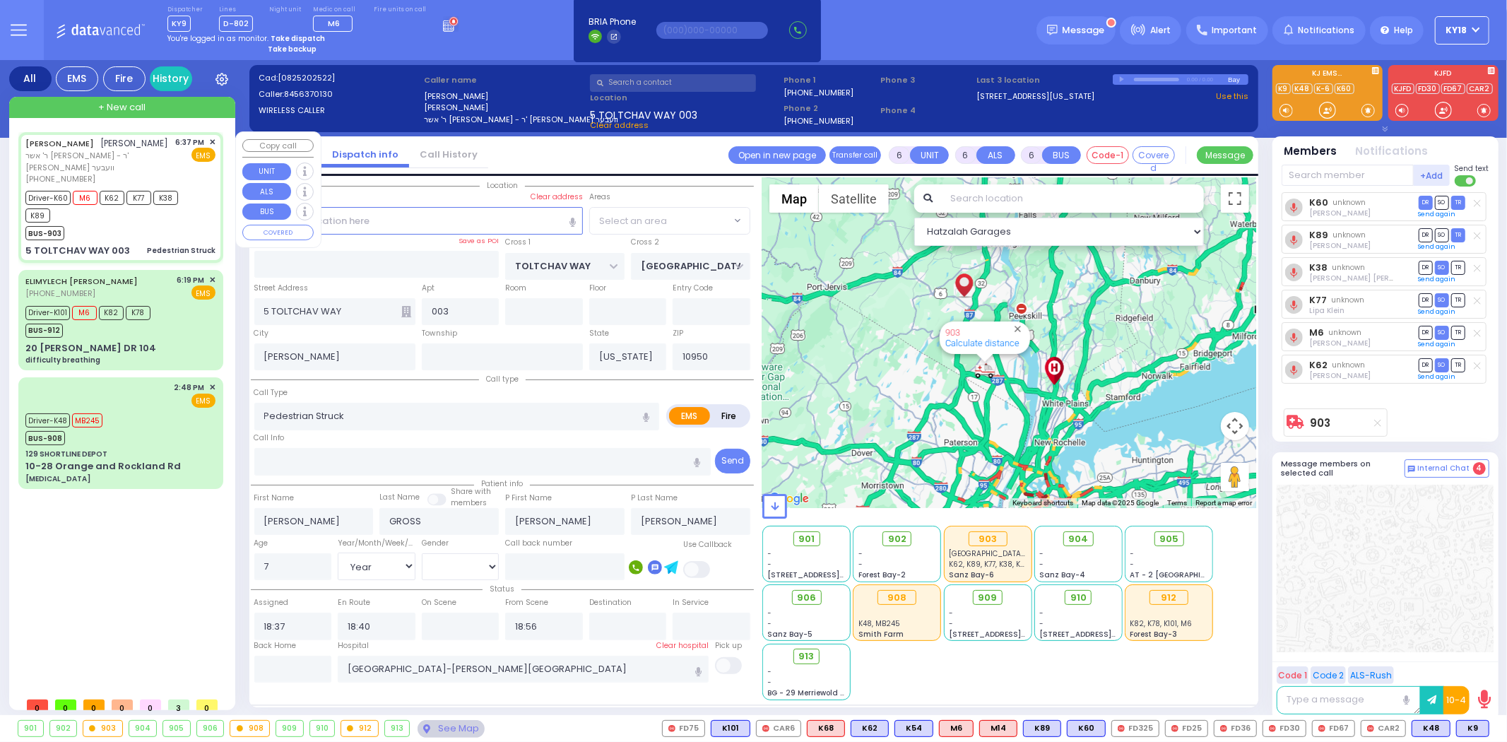
select select "BEIRECH MOSHE"
select select
radio input "true"
select select "Year"
select select "[DEMOGRAPHIC_DATA]"
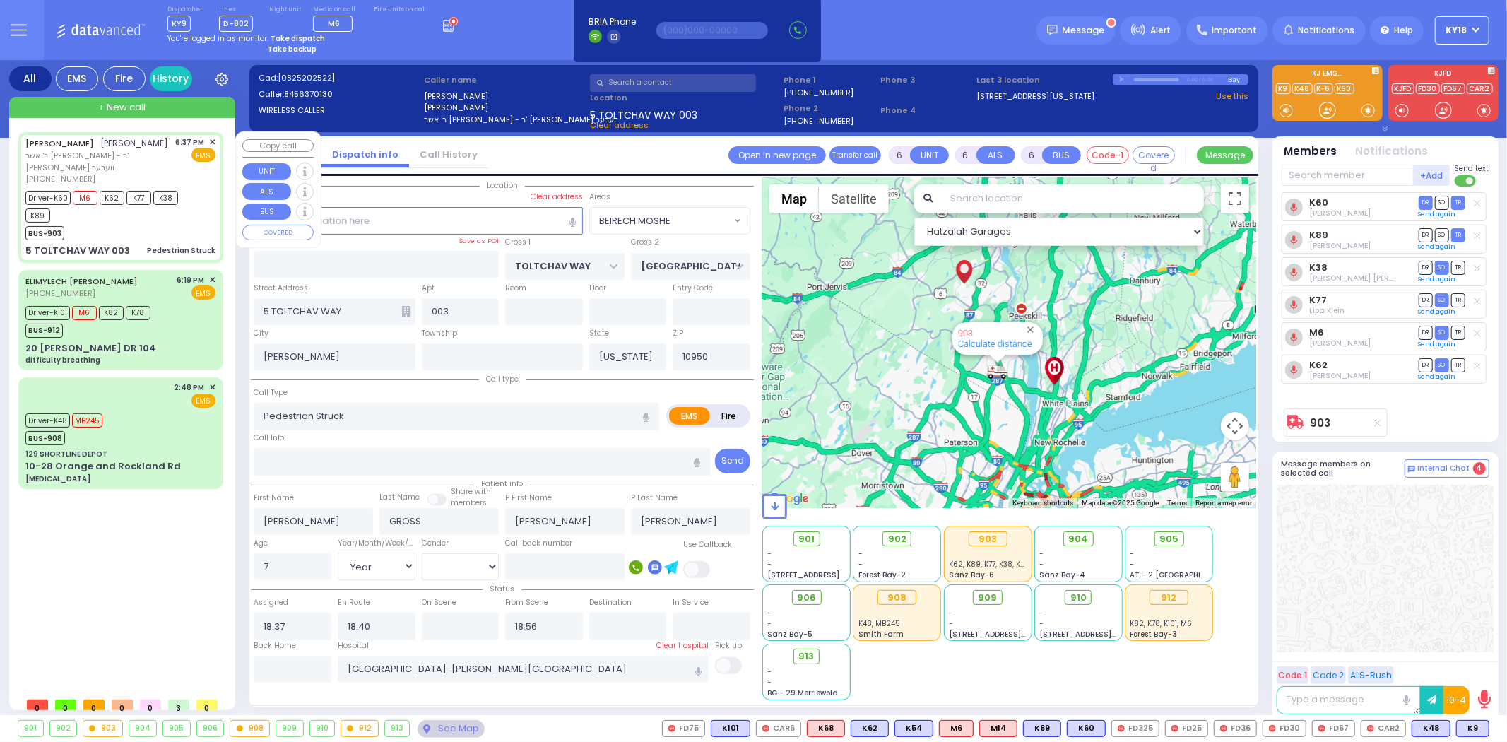
select select "Hatzalah Garages"
select select "BEIRECH MOSHE"
select select
radio input "true"
select select "Year"
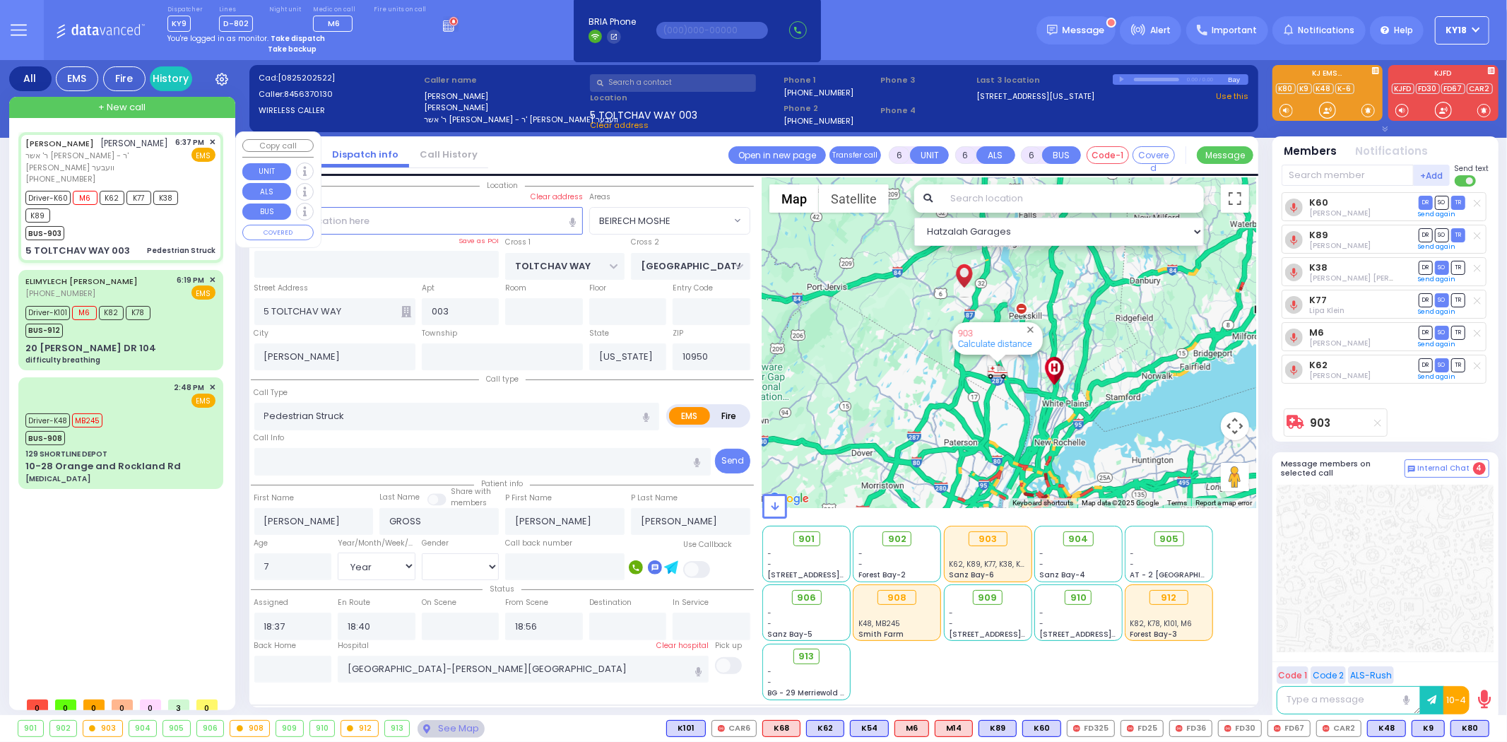
select select "[DEMOGRAPHIC_DATA]"
select select "Hatzalah Garages"
select select "BEIRECH MOSHE"
select select
radio input "true"
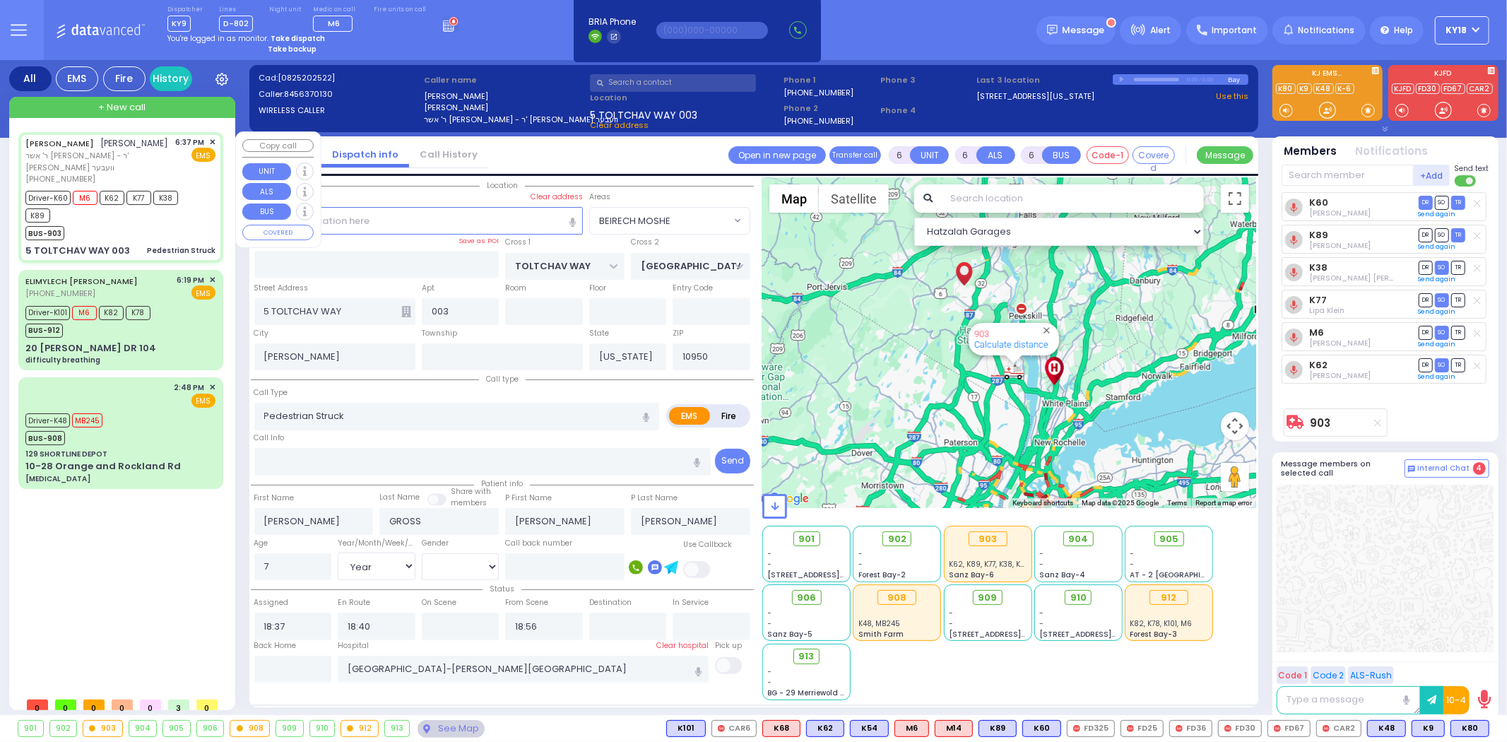
select select "Year"
select select "[DEMOGRAPHIC_DATA]"
select select "Hatzalah Garages"
select select "BEIRECH MOSHE"
select select
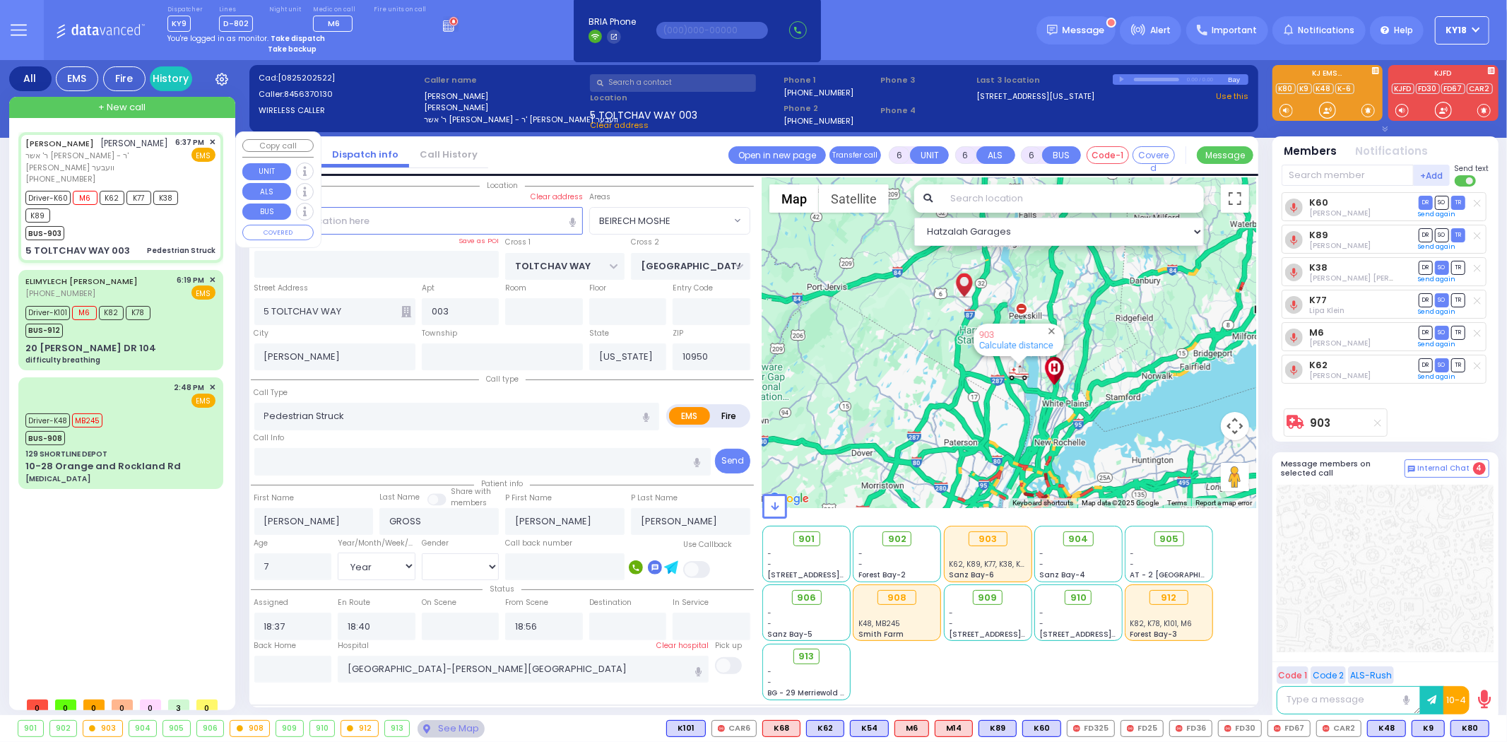
radio input "true"
select select "Year"
select select "[DEMOGRAPHIC_DATA]"
select select "Hatzalah Garages"
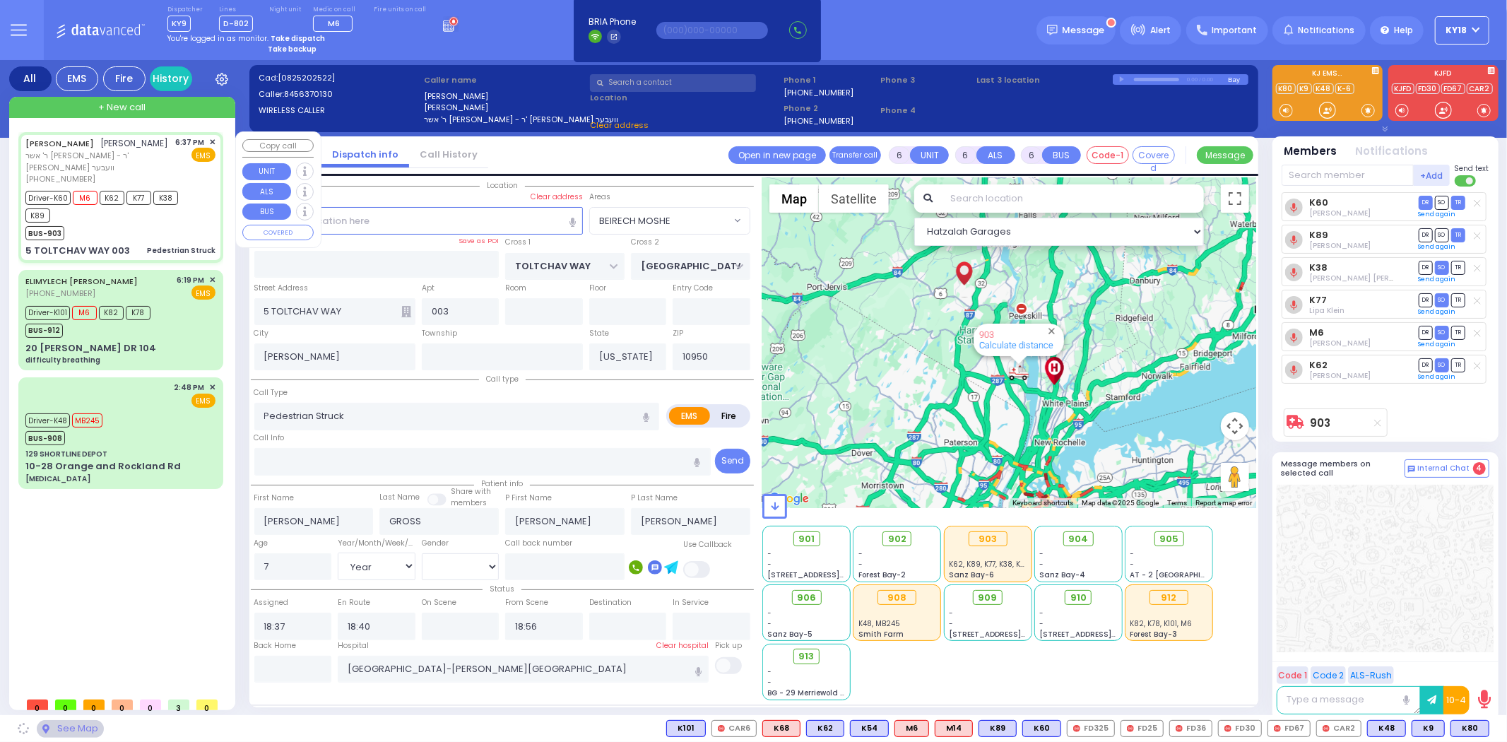
select select "BEIRECH MOSHE"
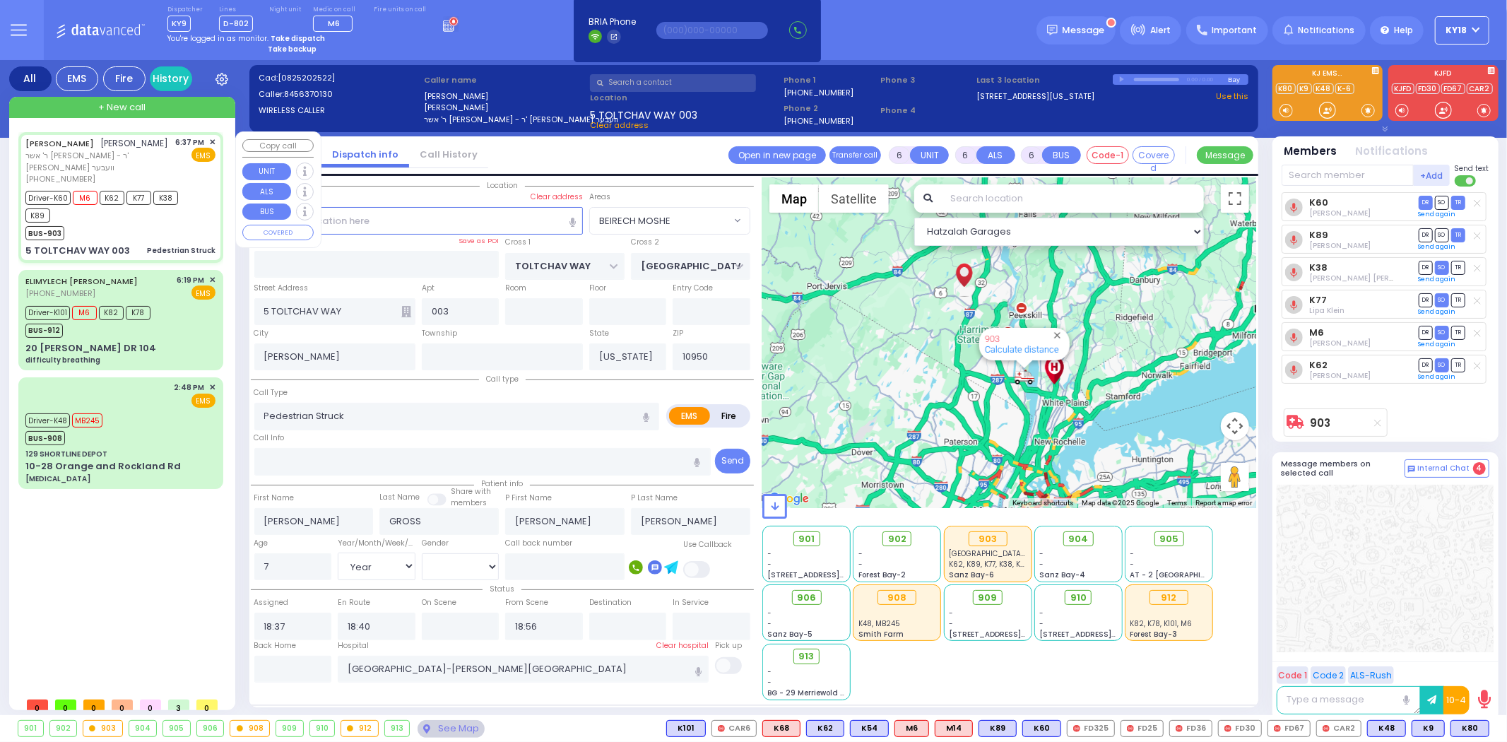
select select
radio input "true"
select select "Year"
select select "[DEMOGRAPHIC_DATA]"
select select "Hatzalah Garages"
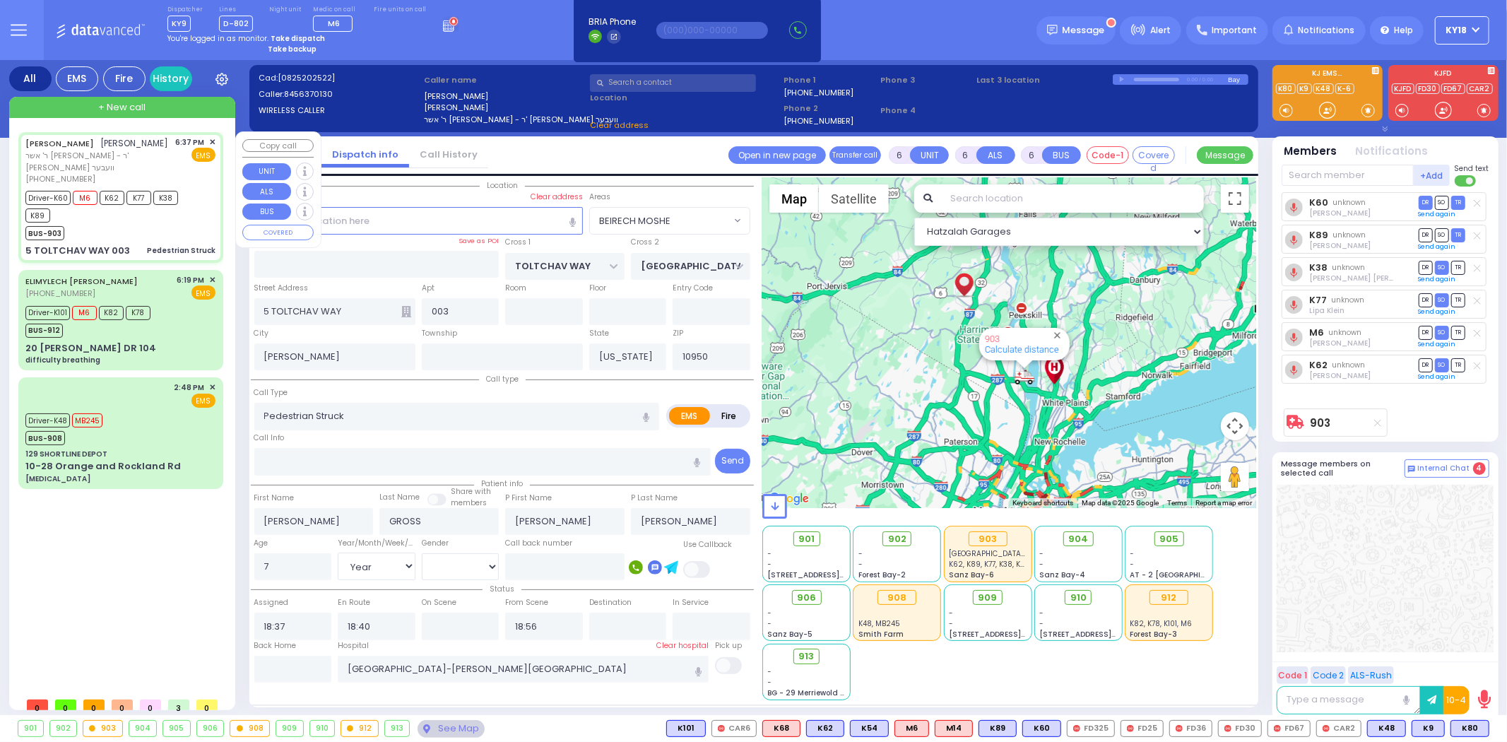
select select "BEIRECH MOSHE"
select select
radio input "true"
select select "Year"
select select "[DEMOGRAPHIC_DATA]"
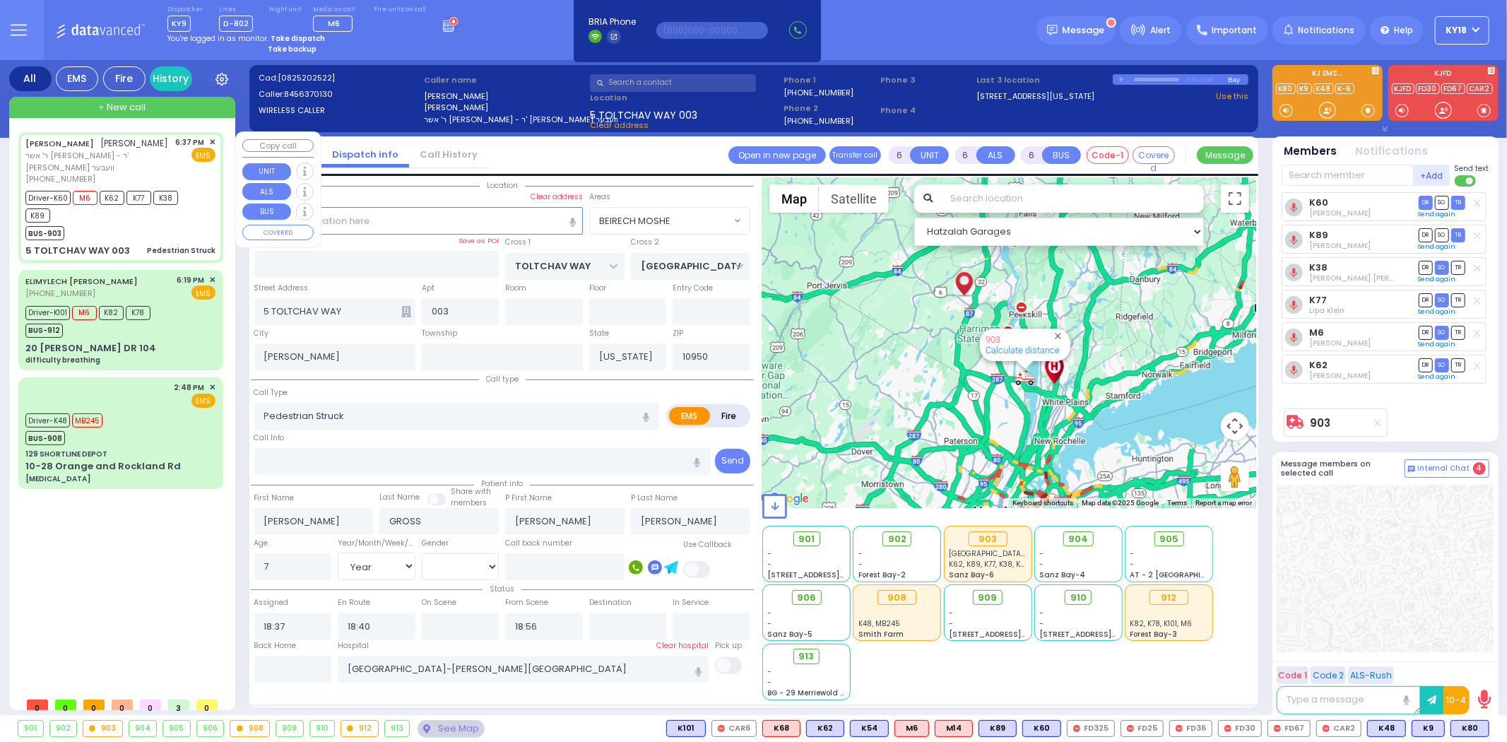
select select "Hatzalah Garages"
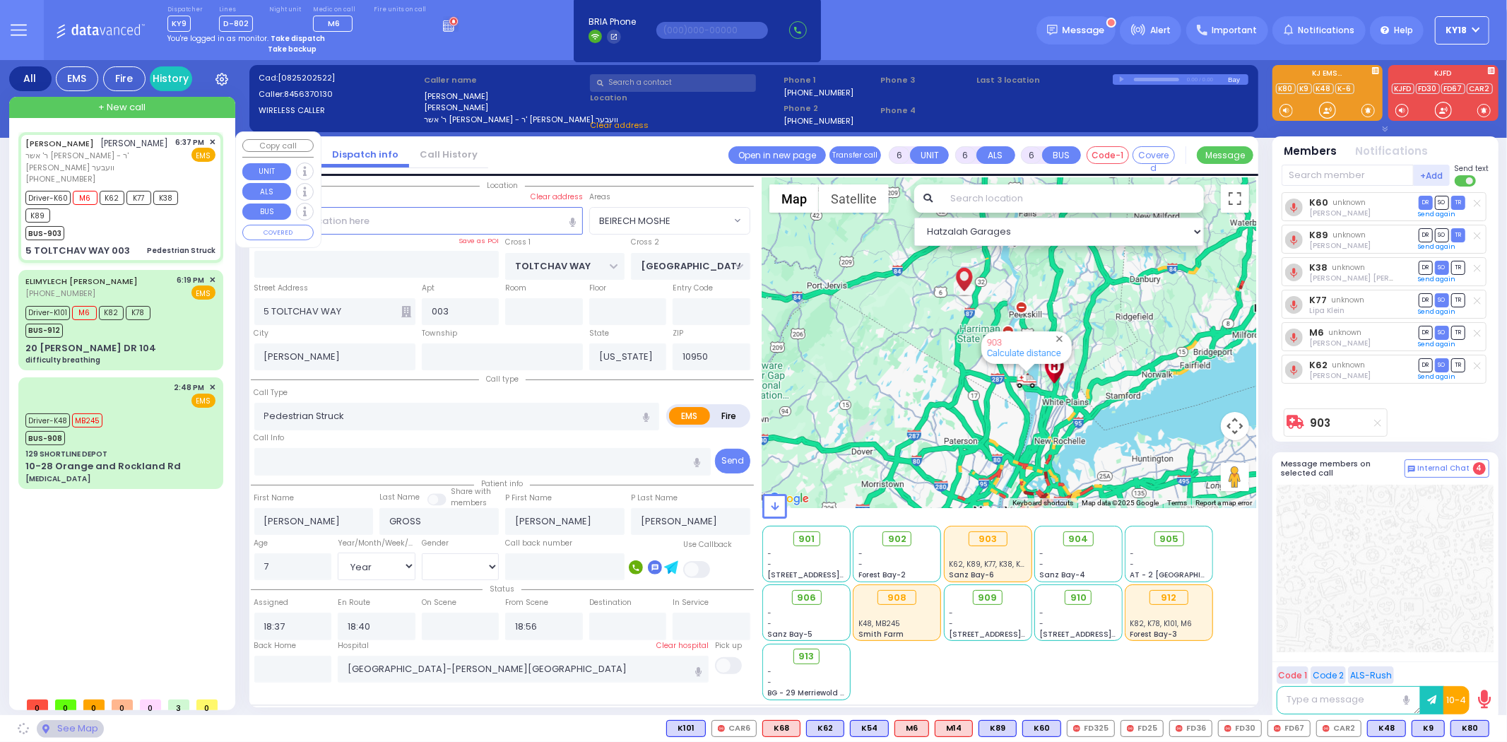
select select "BEIRECH MOSHE"
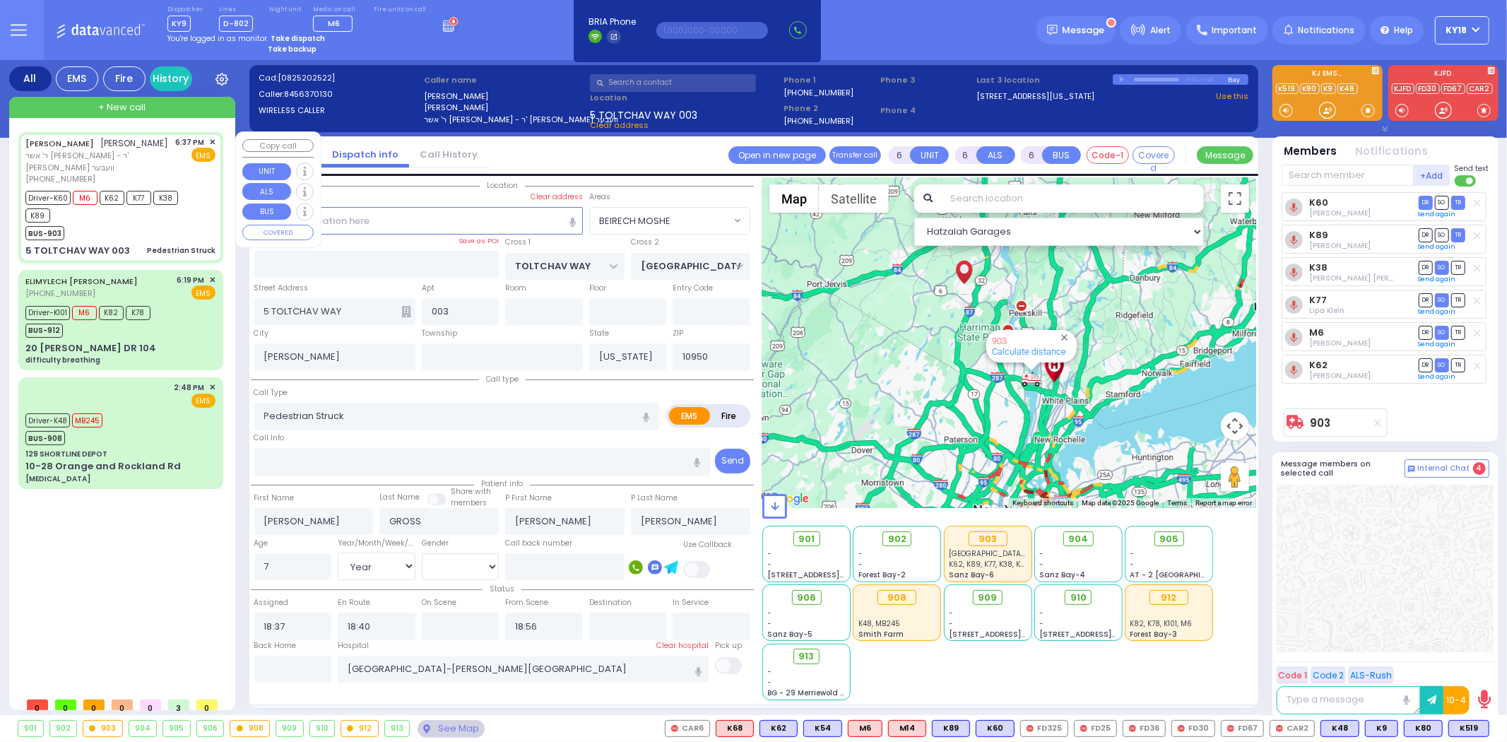
select select
radio input "true"
select select "Year"
select select "[DEMOGRAPHIC_DATA]"
type input "18:41"
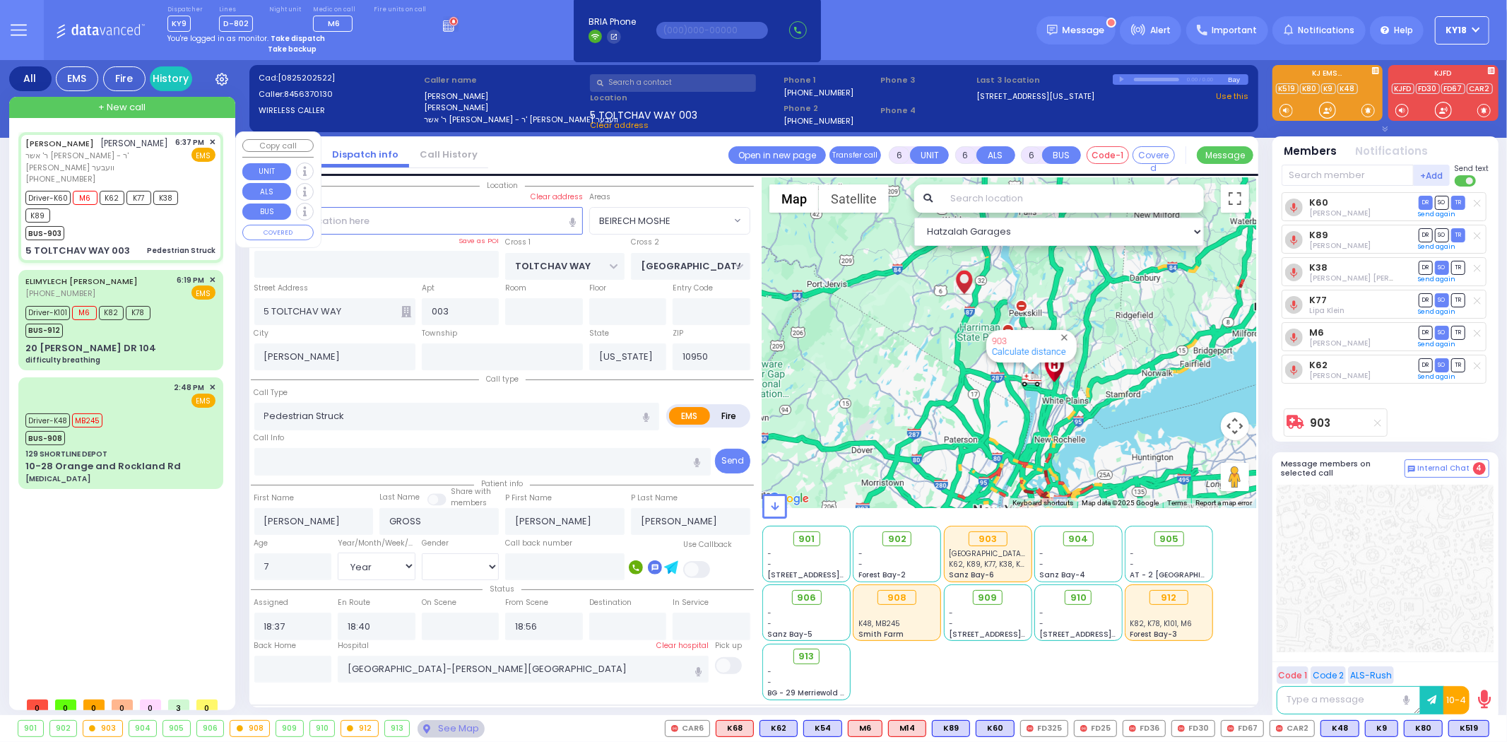
type input "19:00"
type input "19:35"
type input "19:50"
select select "Hatzalah Garages"
select select "BEIRECH MOSHE"
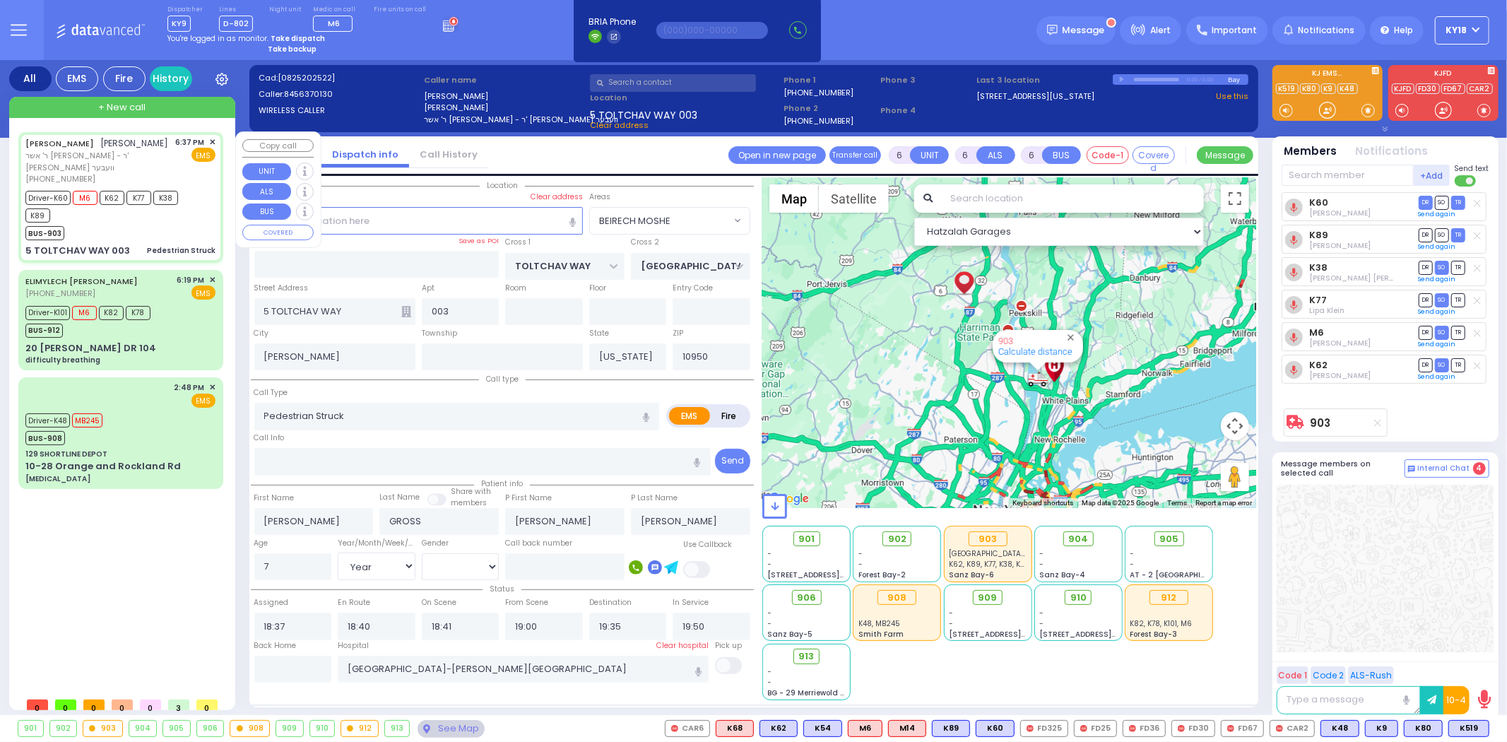
select select
radio input "true"
select select "Year"
select select "[DEMOGRAPHIC_DATA]"
select select "Hatzalah Garages"
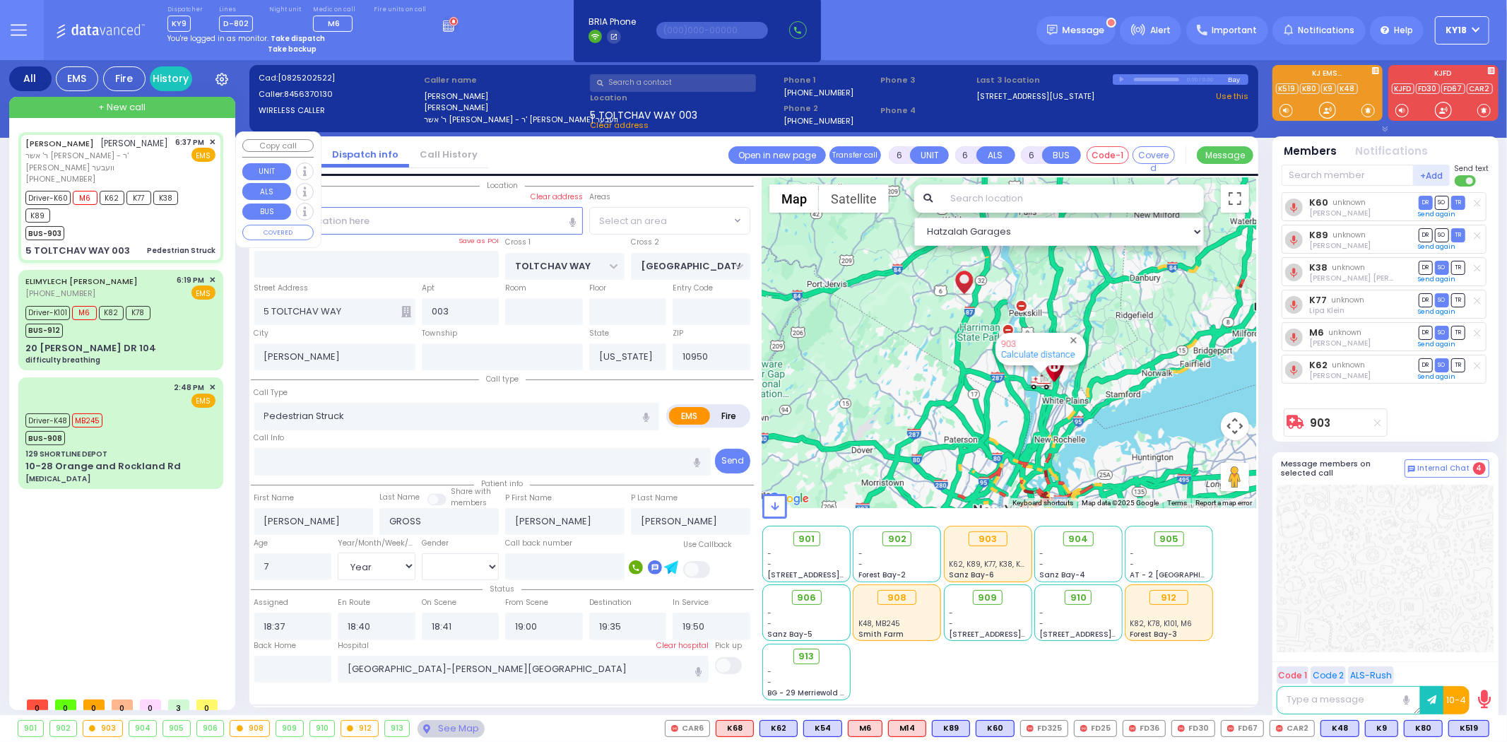
select select
radio input "true"
select select "Year"
select select "[DEMOGRAPHIC_DATA]"
select select "Hatzalah Garages"
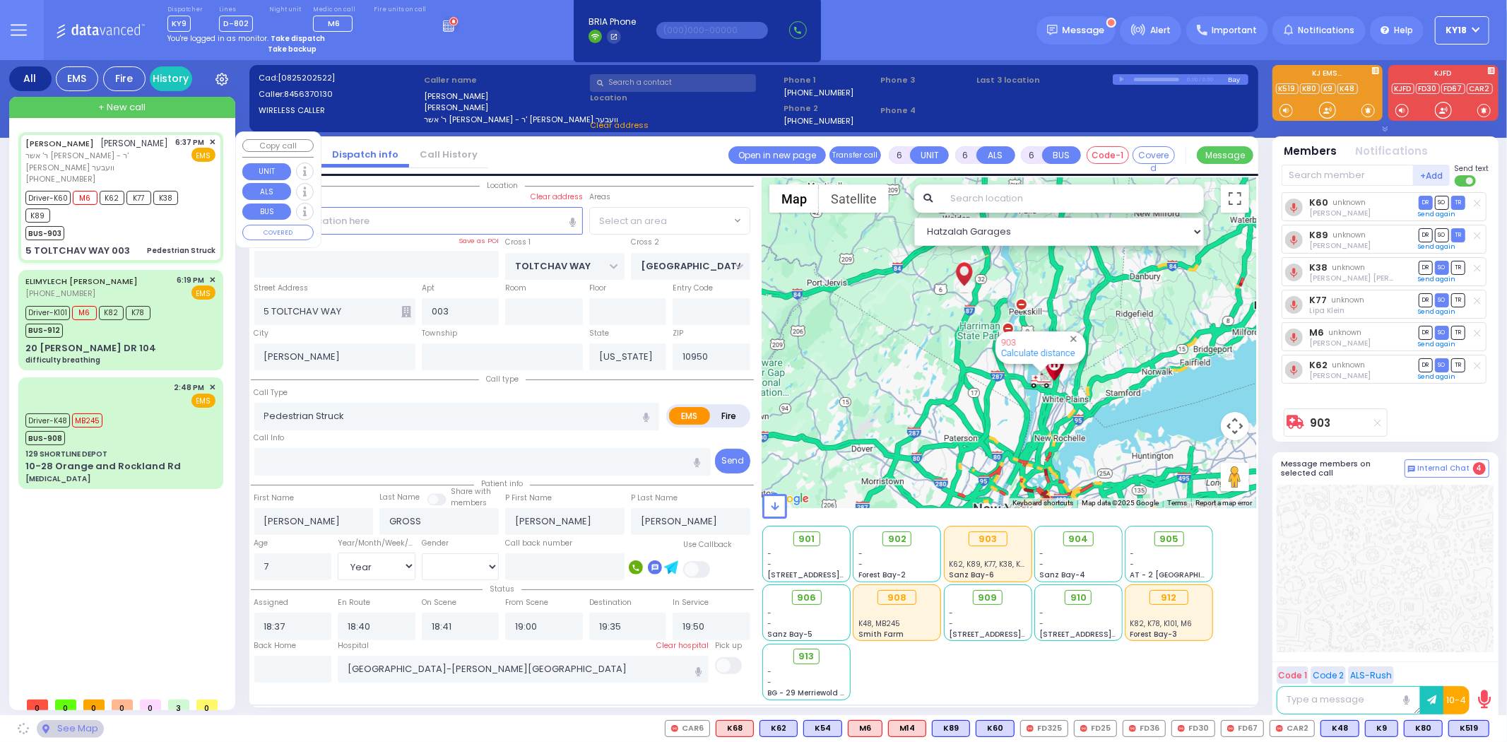
select select "BEIRECH MOSHE"
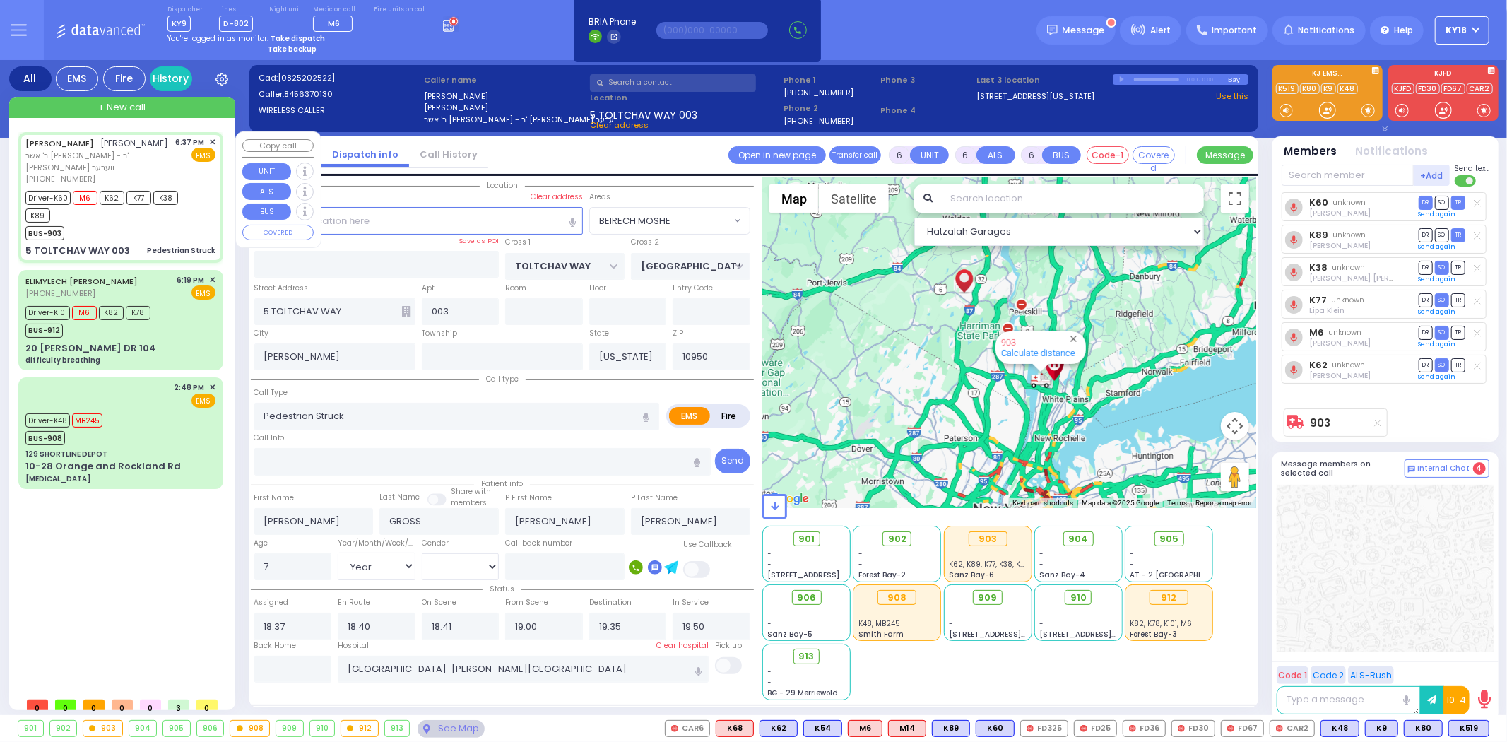
select select
radio input "true"
select select "Year"
select select "[DEMOGRAPHIC_DATA]"
select select "Hatzalah Garages"
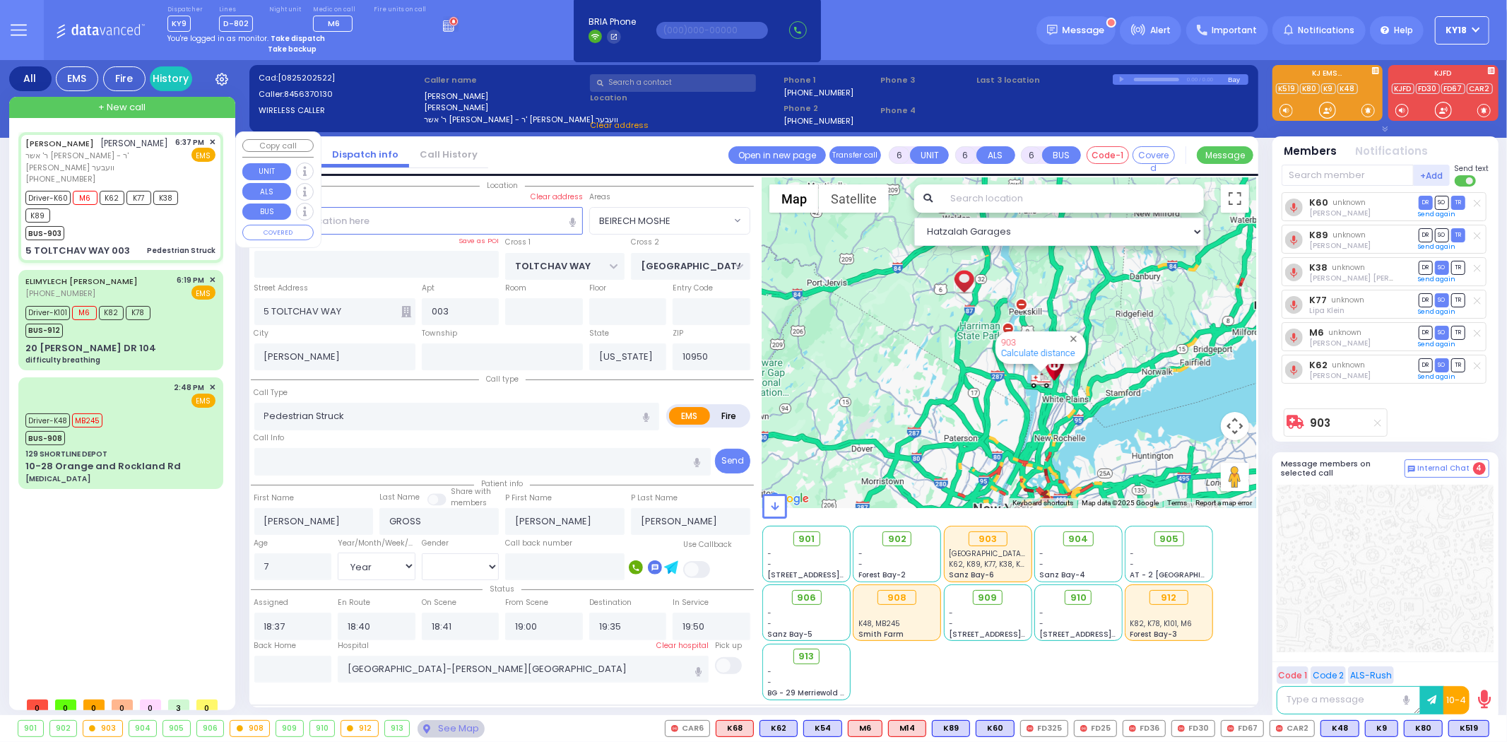
select select "BEIRECH MOSHE"
select select
radio input "true"
select select "Year"
select select "[DEMOGRAPHIC_DATA]"
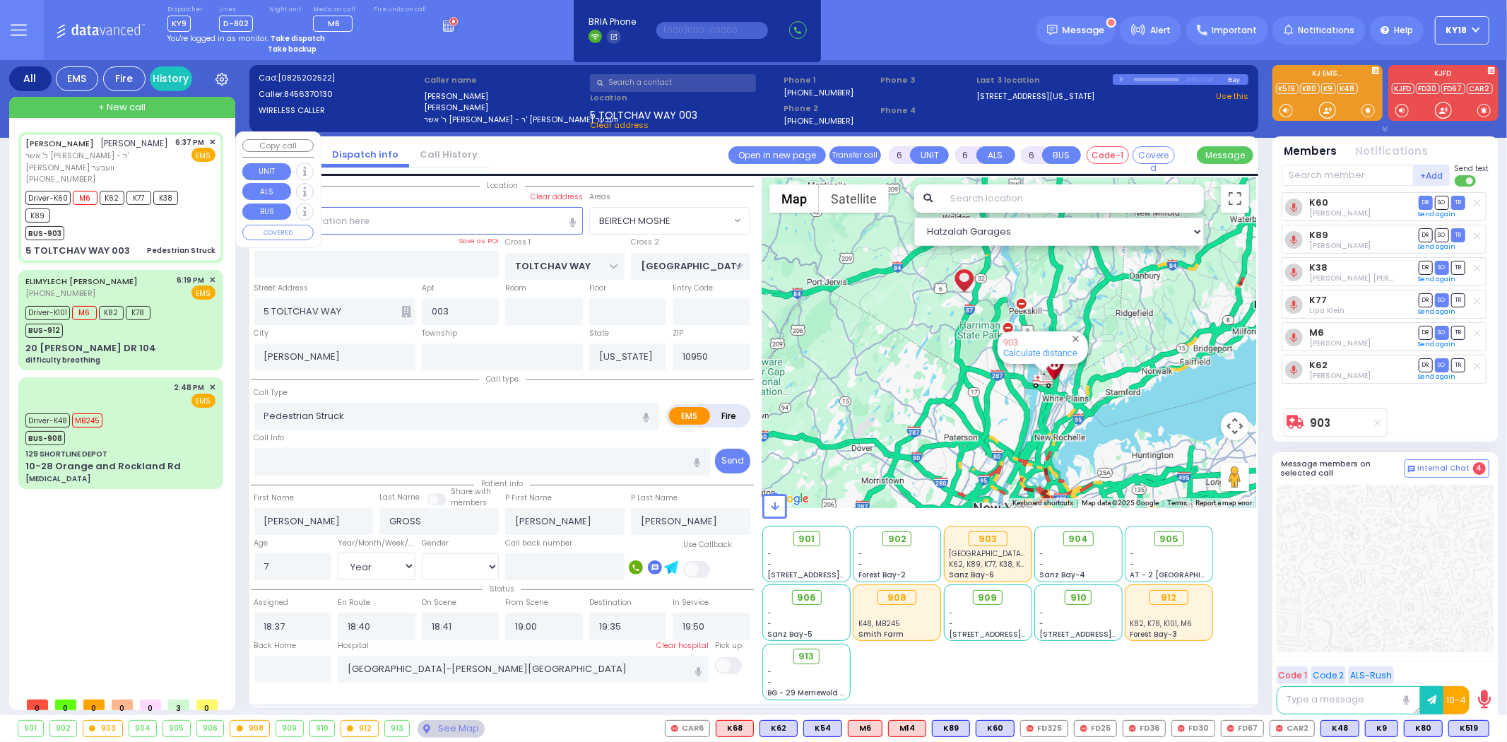
select select "Hatzalah Garages"
select select "BEIRECH MOSHE"
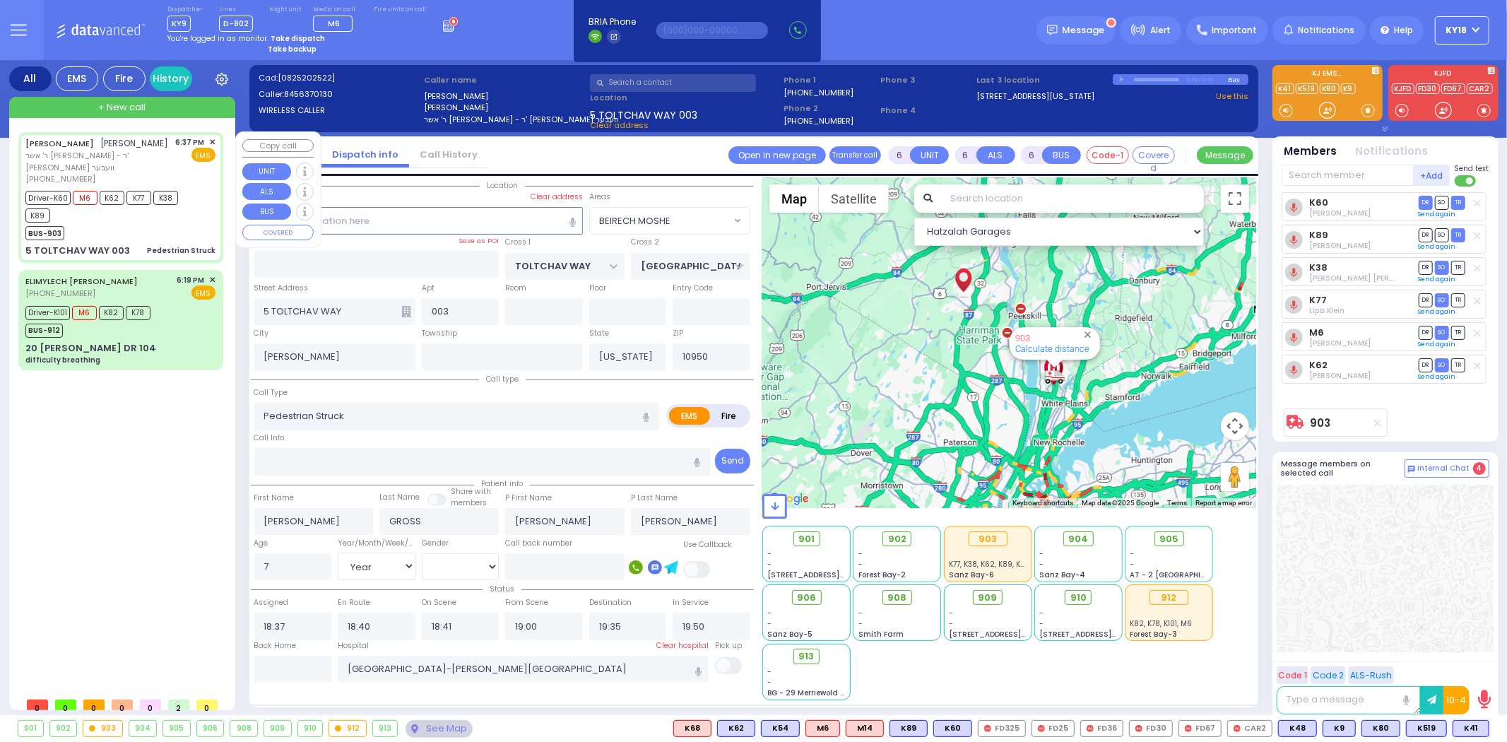
select select
radio input "true"
select select "Year"
select select "[DEMOGRAPHIC_DATA]"
select select "Hatzalah Garages"
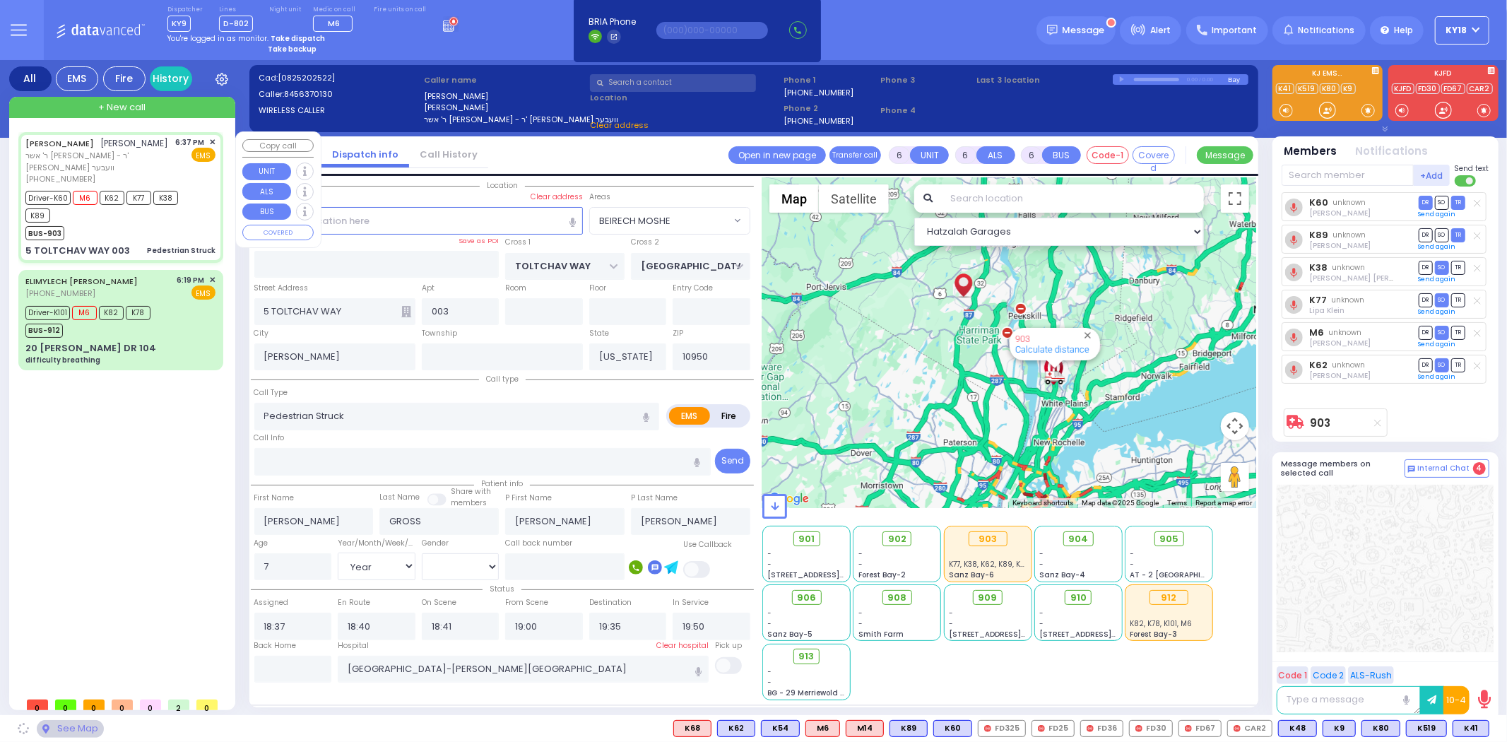
select select "BEIRECH MOSHE"
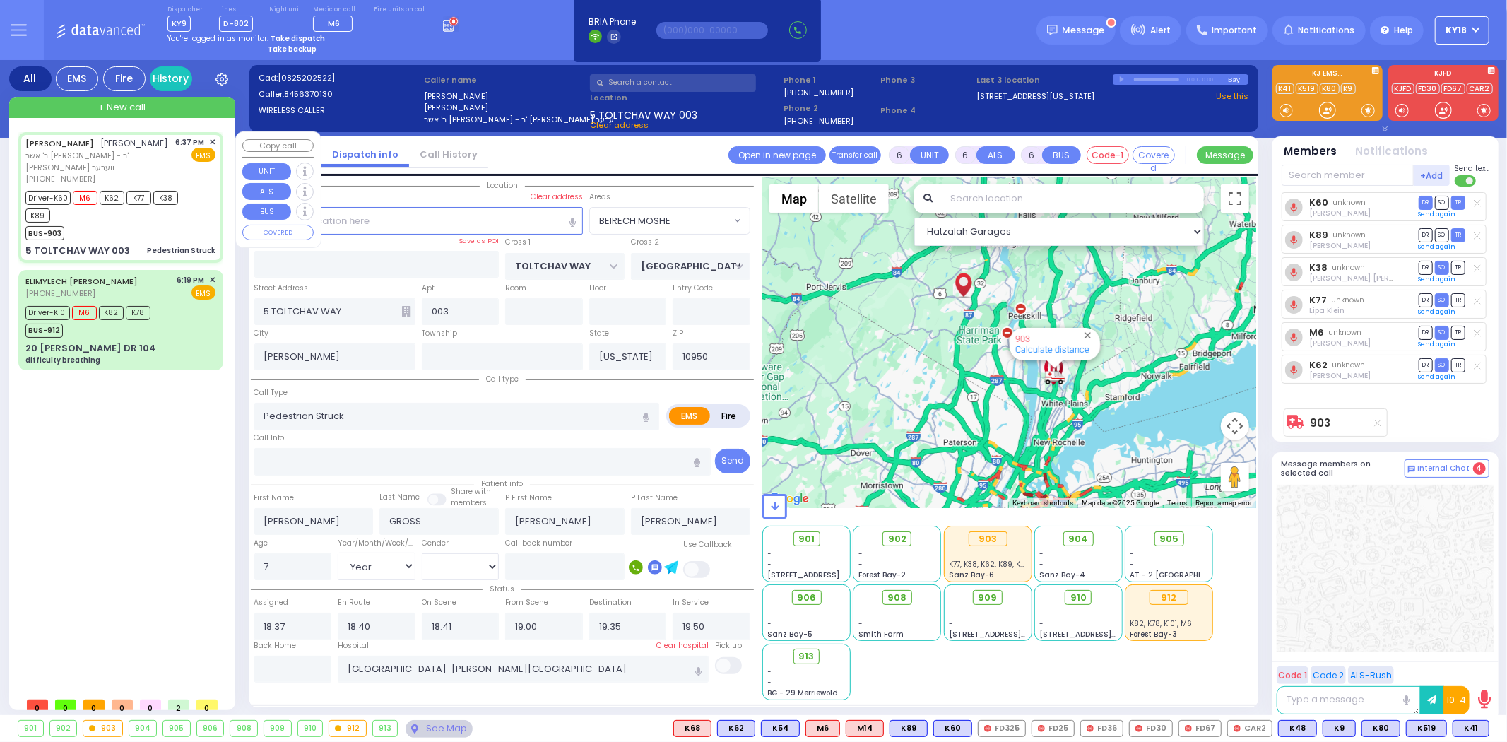
select select
radio input "true"
select select "Year"
select select "[DEMOGRAPHIC_DATA]"
select select "Hatzalah Garages"
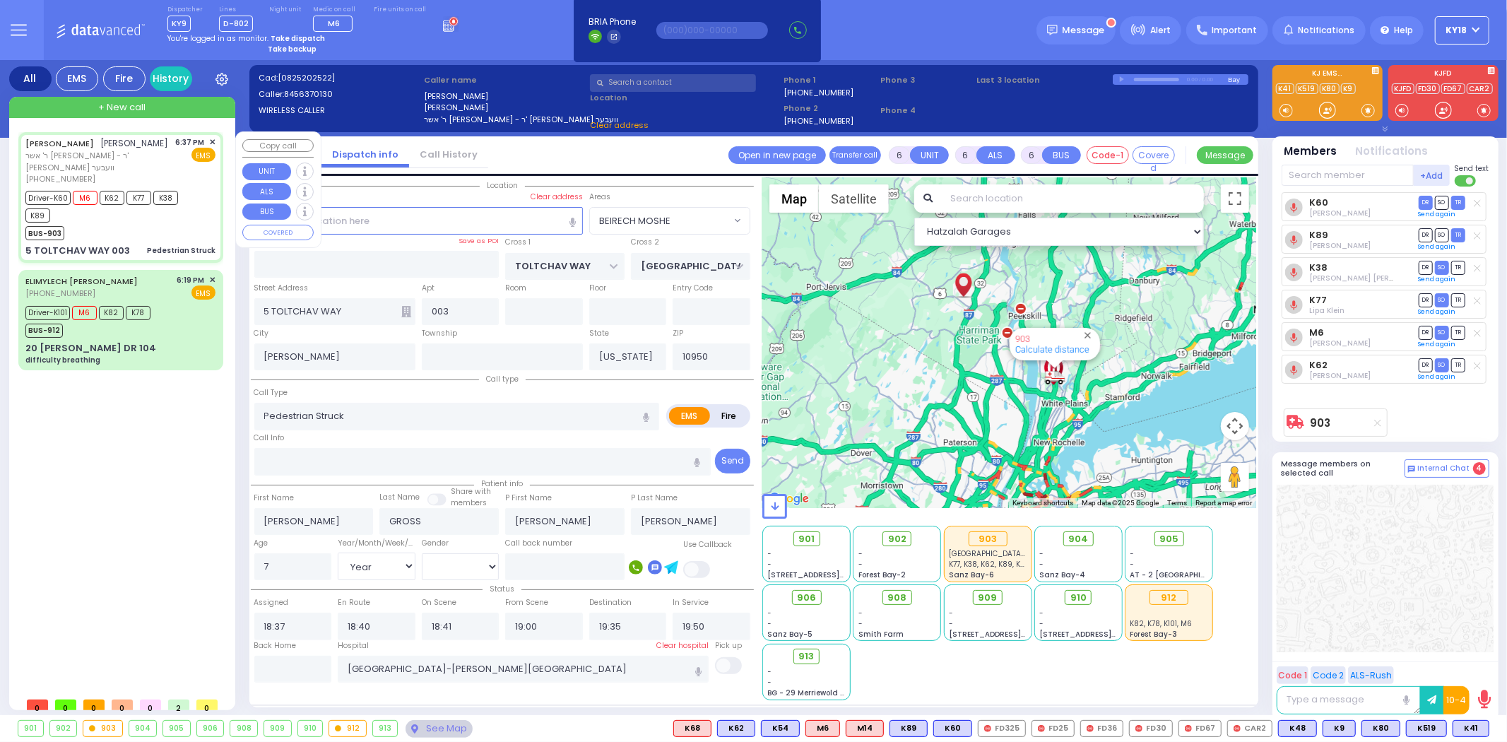
select select "BEIRECH MOSHE"
select select
radio input "true"
select select "Year"
select select "[DEMOGRAPHIC_DATA]"
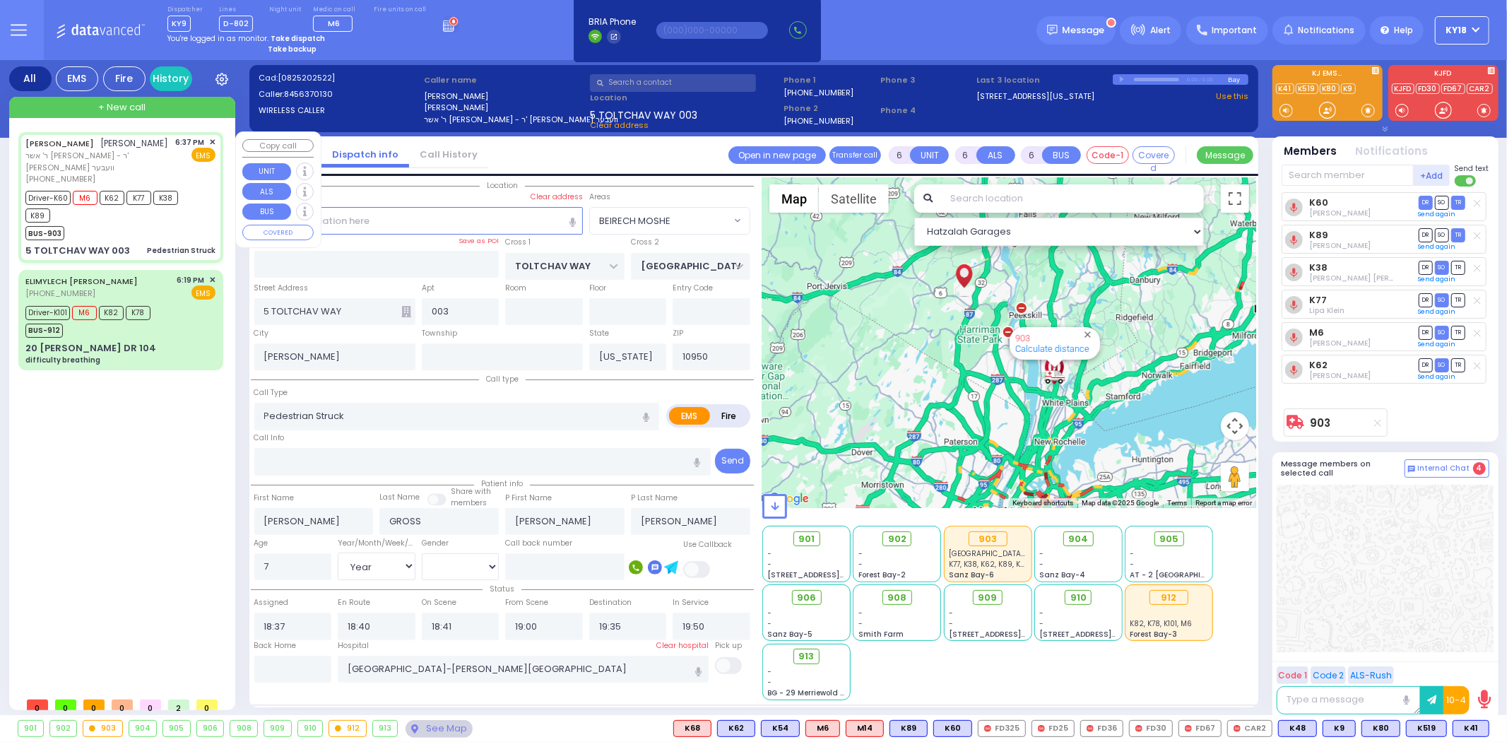
select select "Hatzalah Garages"
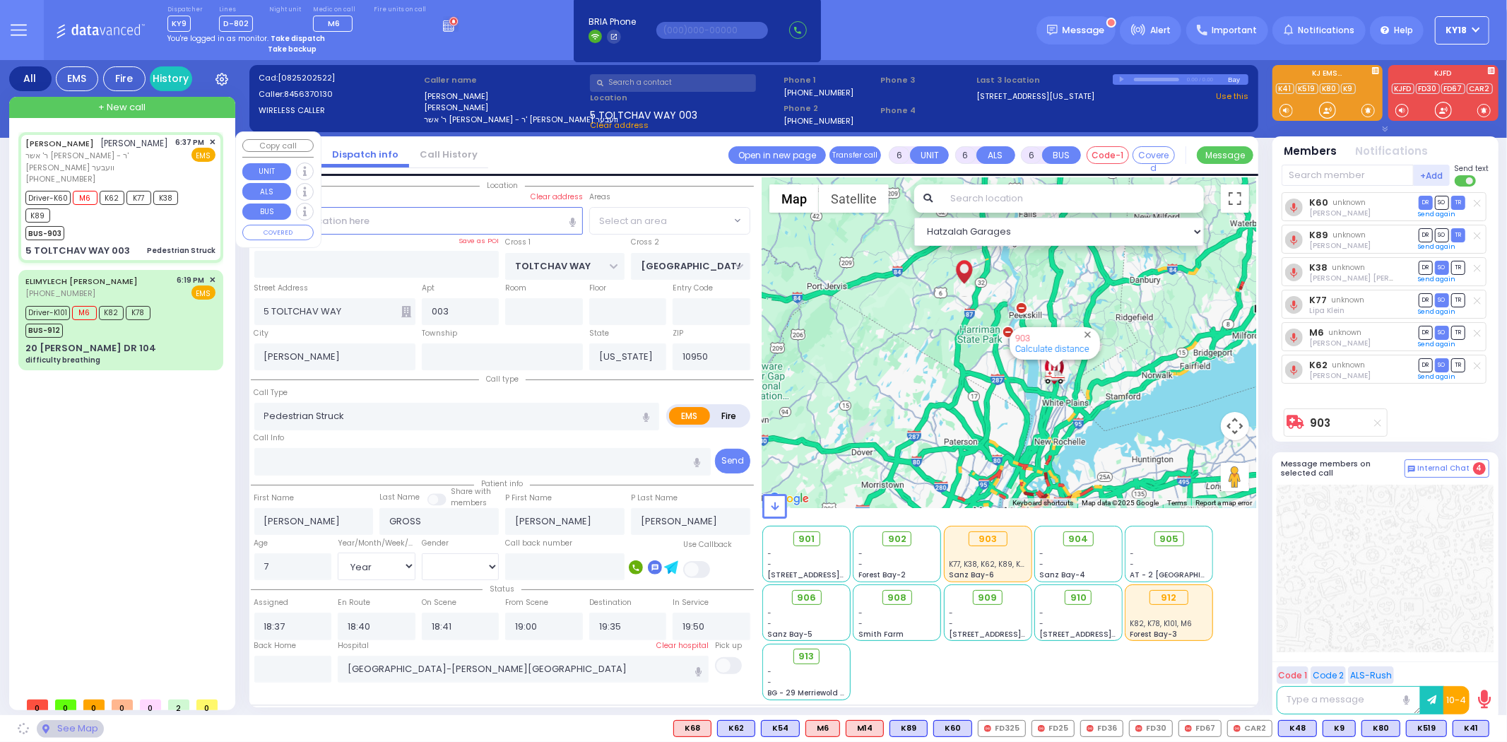
select select "BEIRECH MOSHE"
select select
radio input "true"
select select "Year"
select select "[DEMOGRAPHIC_DATA]"
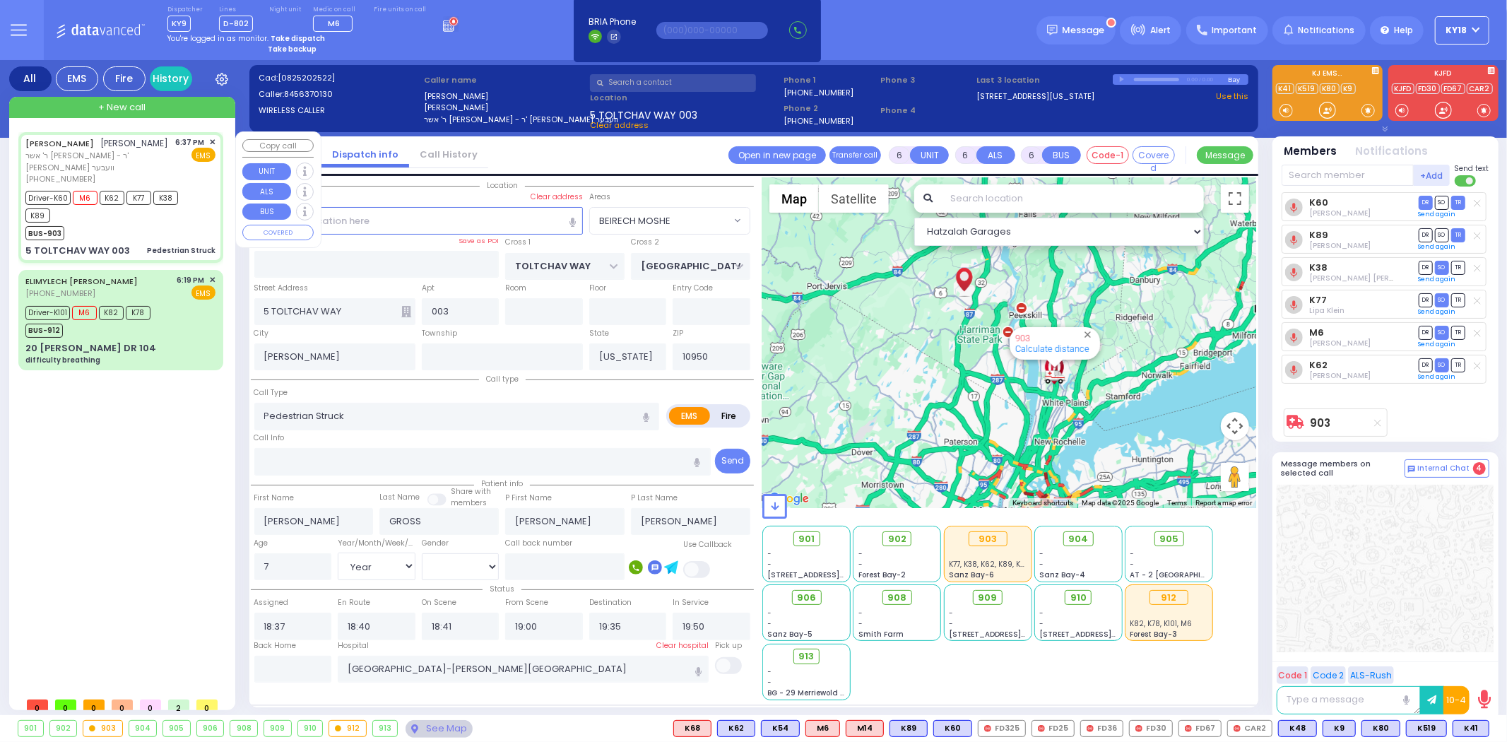
select select "Hatzalah Garages"
